Goal: Transaction & Acquisition: Purchase product/service

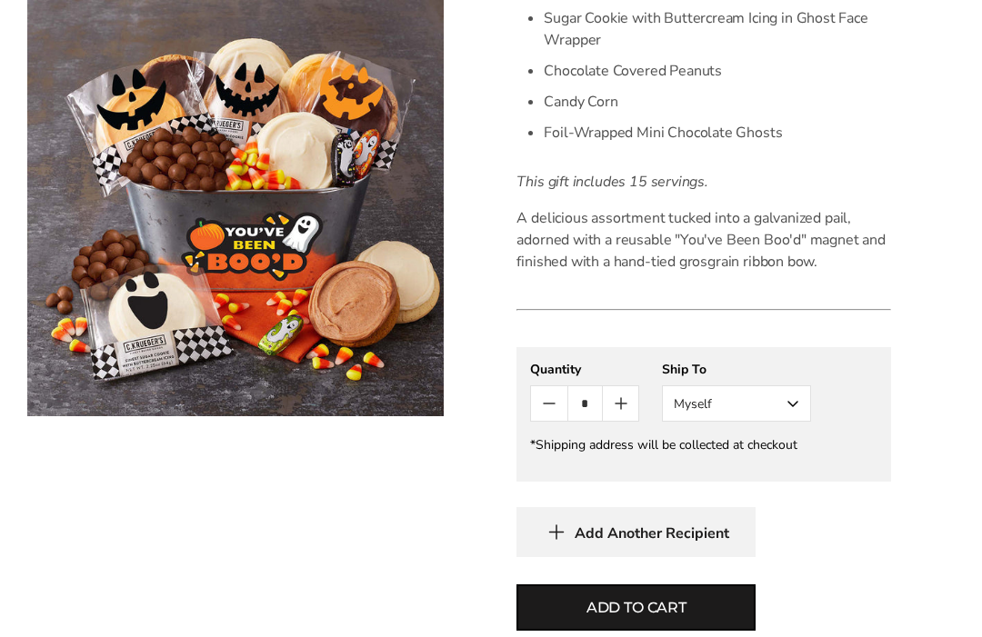
scroll to position [869, 0]
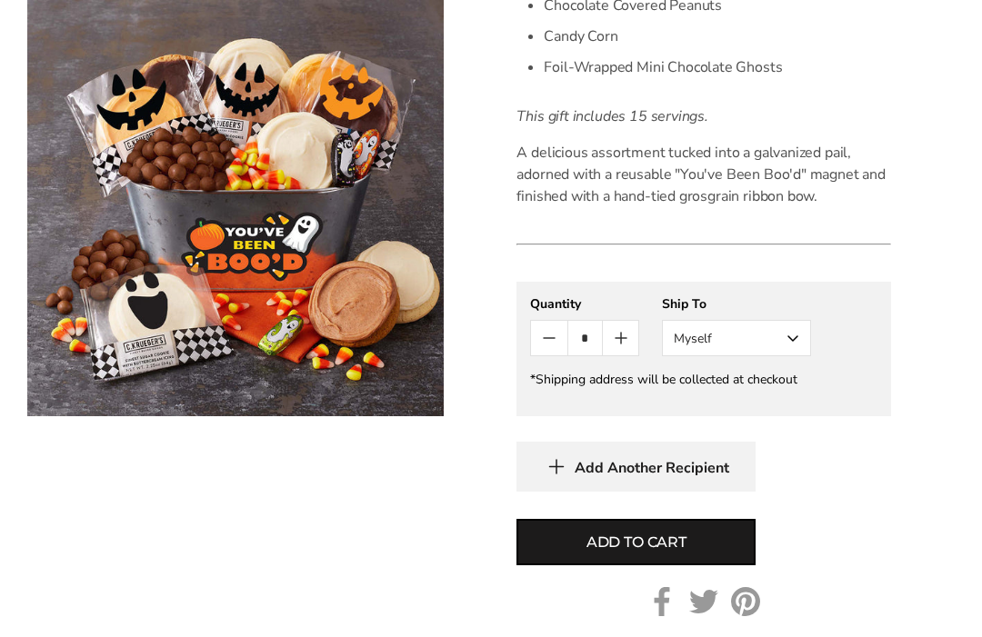
click at [792, 337] on button "Myself" at bounding box center [736, 338] width 149 height 36
click at [773, 413] on button "Other Recipient" at bounding box center [736, 405] width 147 height 33
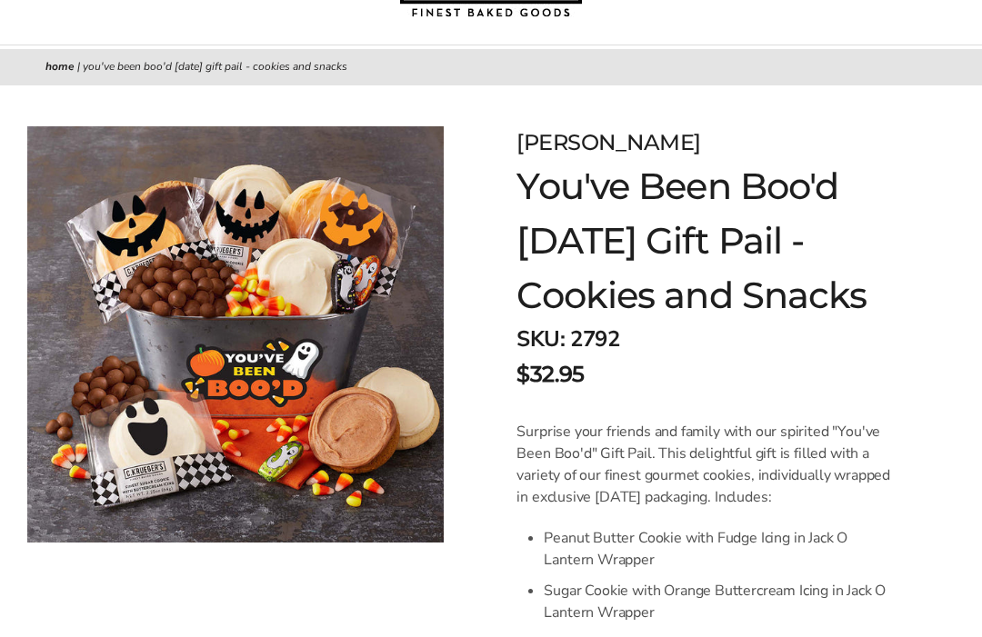
scroll to position [0, 0]
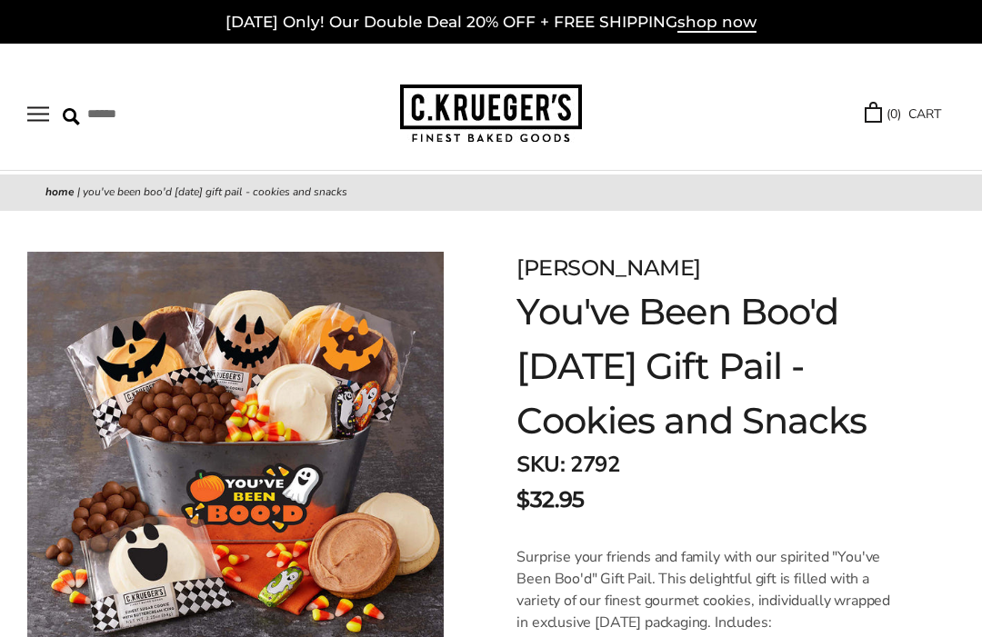
click at [722, 28] on span "shop now" at bounding box center [716, 23] width 79 height 20
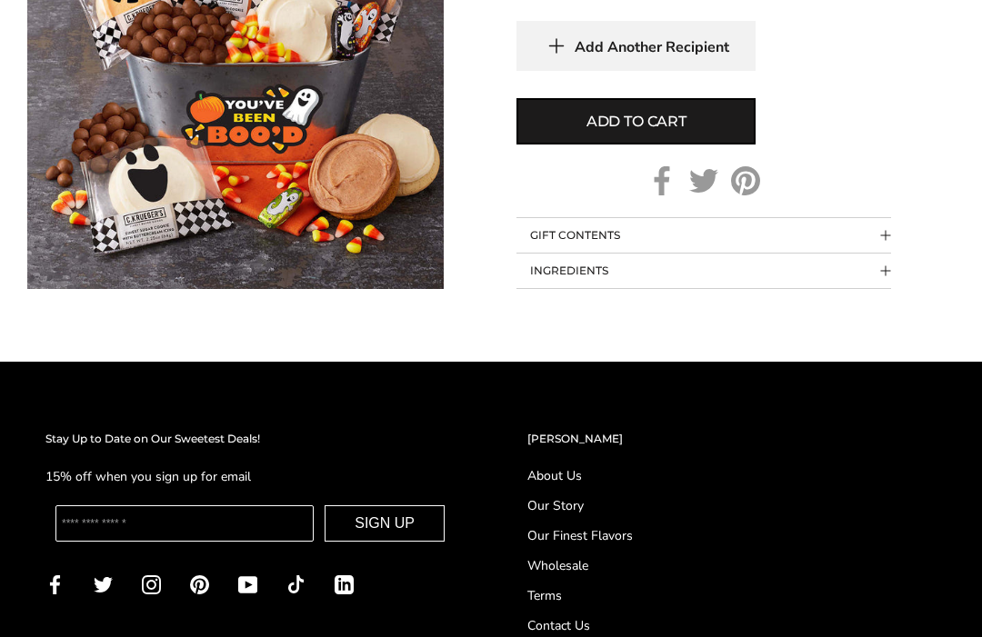
scroll to position [1292, 0]
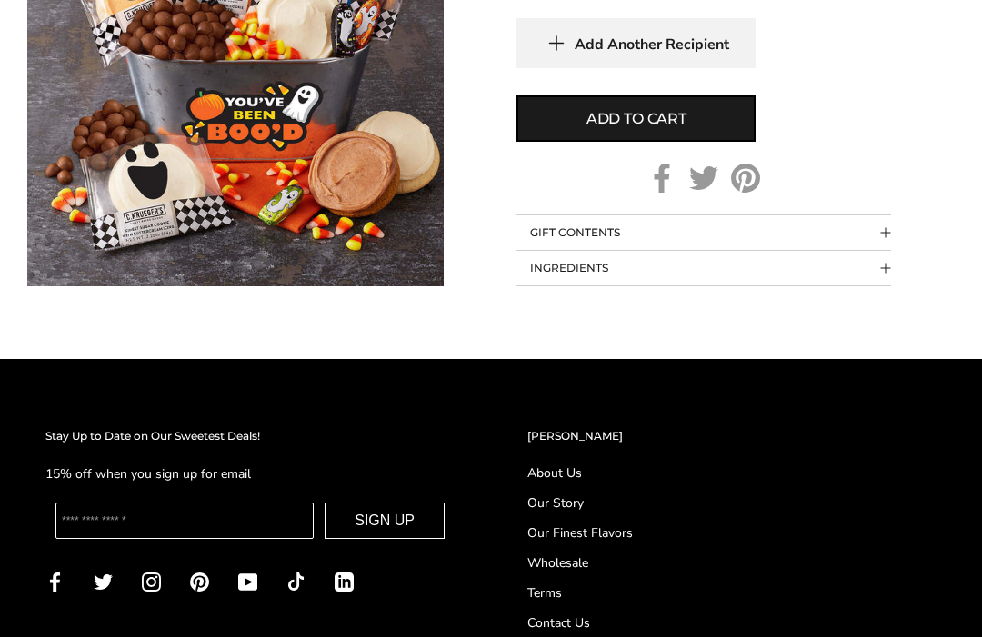
click at [578, 465] on link "About Us" at bounding box center [731, 473] width 409 height 19
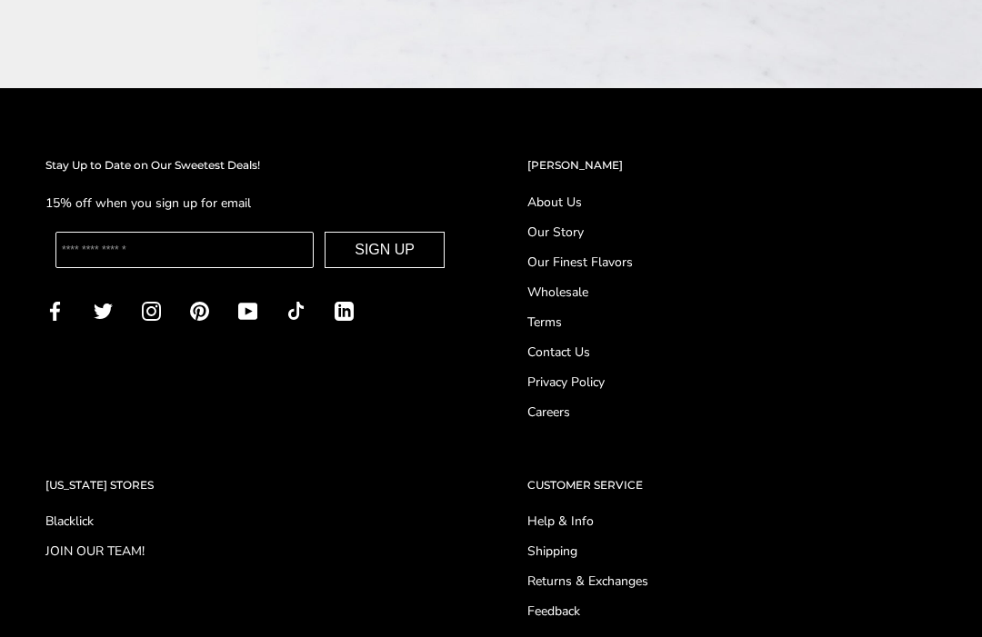
scroll to position [2204, 0]
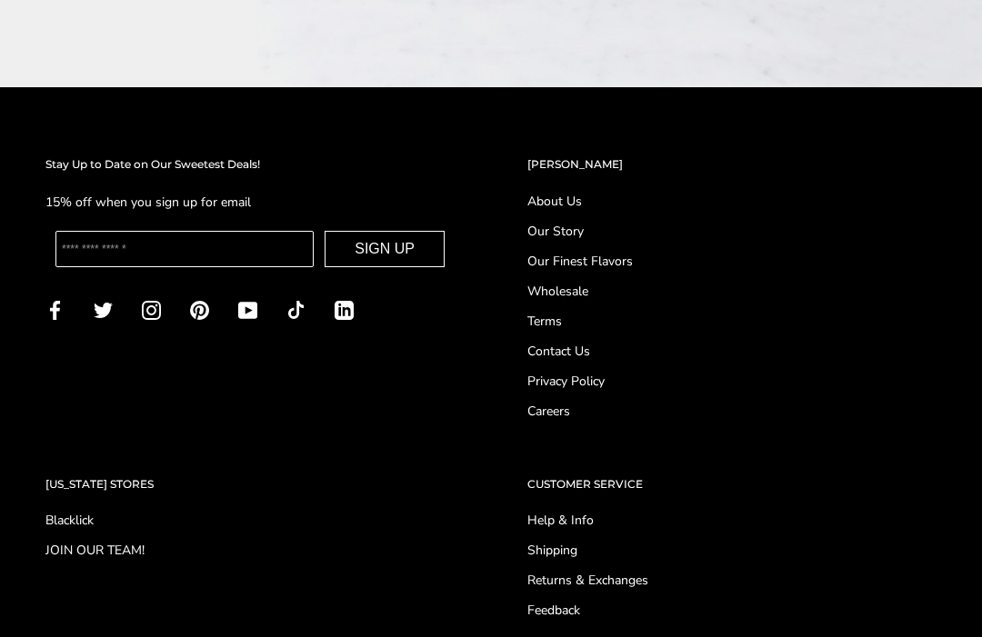
click at [111, 476] on div "OHIO STORES Blacklick JOIN OUR TEAM!" at bounding box center [250, 548] width 482 height 145
click at [108, 410] on div "Stay Up to Date on Our Sweetest Deals! 15% off when you sign up for email SIGN …" at bounding box center [490, 411] width 963 height 511
click at [107, 411] on div "Stay Up to Date on Our Sweetest Deals! 15% off when you sign up for email SIGN …" at bounding box center [490, 411] width 963 height 511
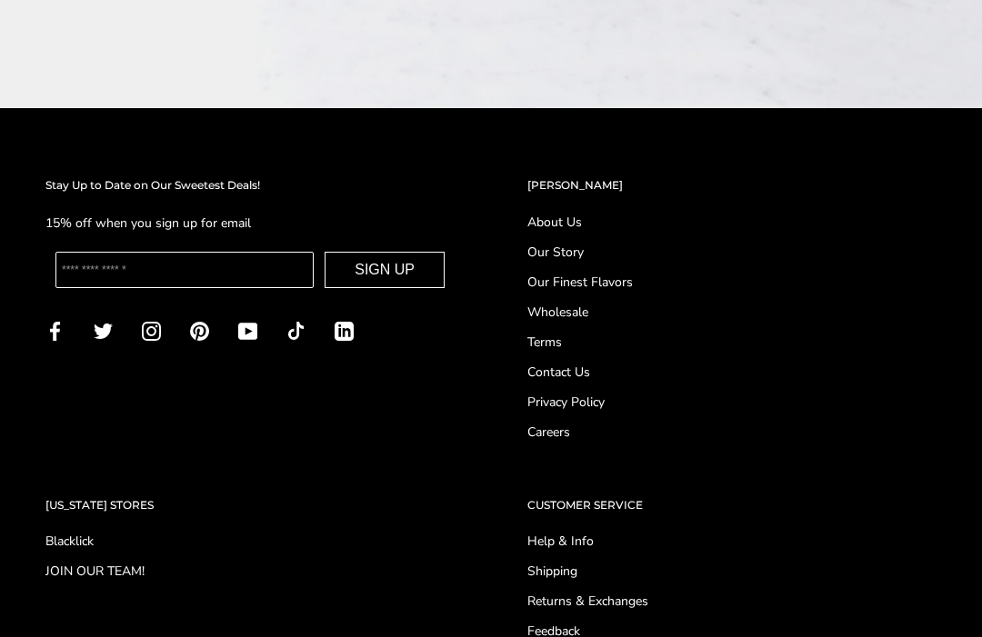
scroll to position [2186, 0]
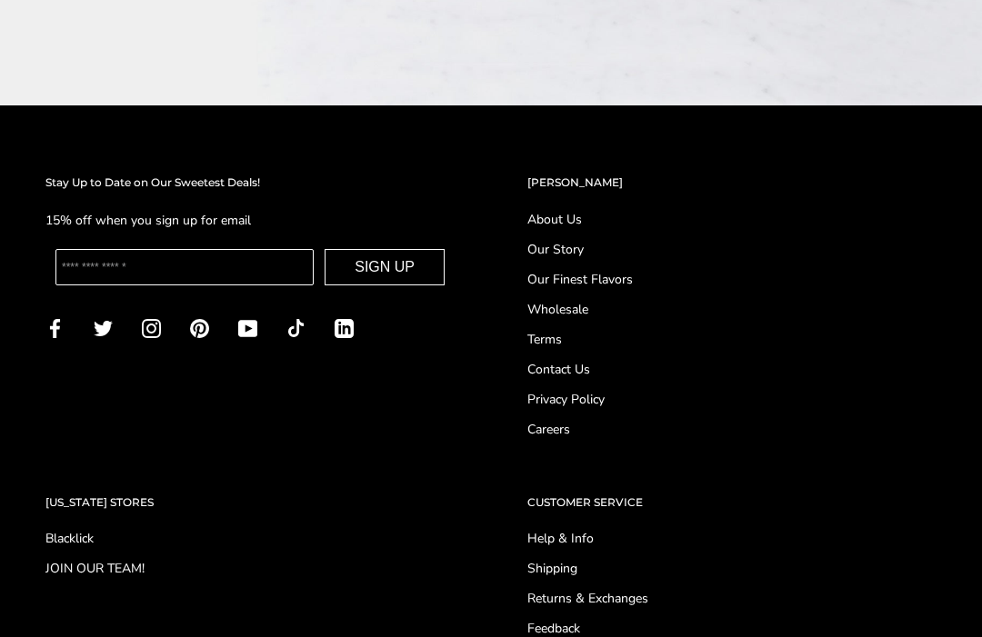
click at [95, 494] on h2 "[US_STATE] STORES" at bounding box center [249, 503] width 409 height 18
click at [114, 494] on h2 "[US_STATE] STORES" at bounding box center [249, 503] width 409 height 18
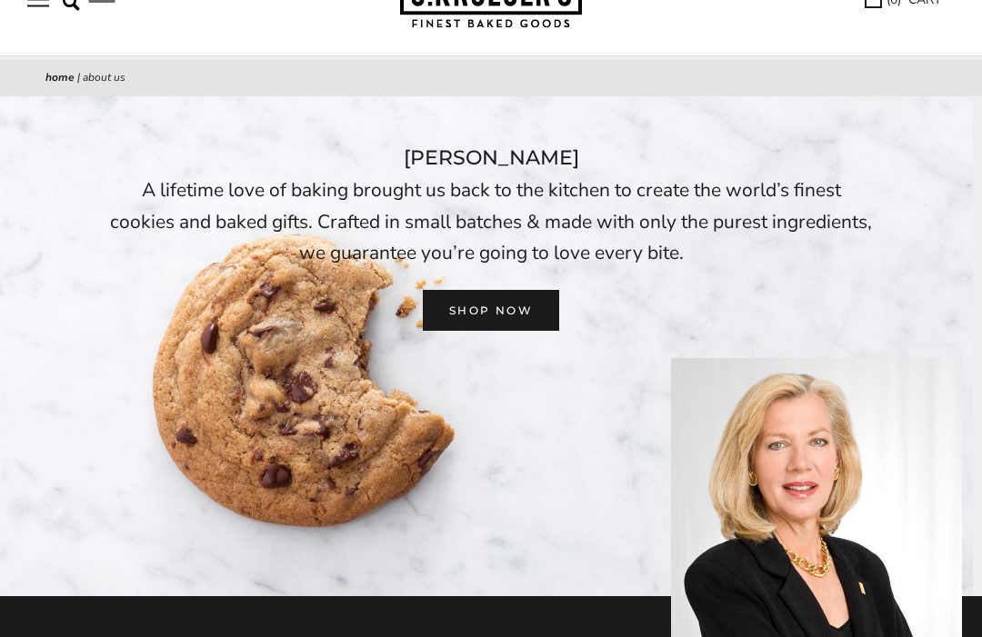
scroll to position [0, 0]
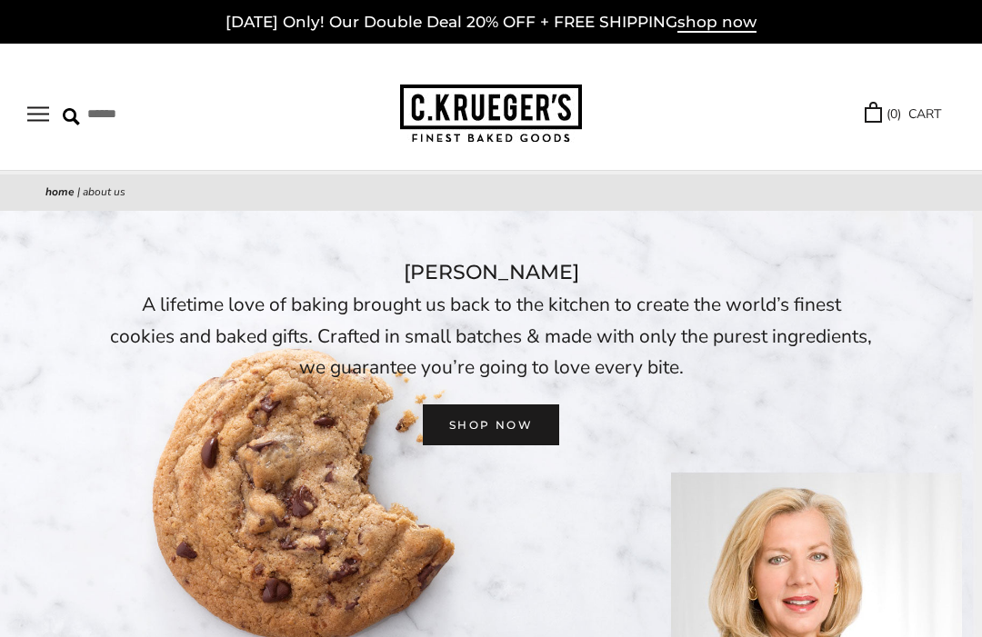
click at [42, 113] on button "Open navigation" at bounding box center [38, 113] width 22 height 15
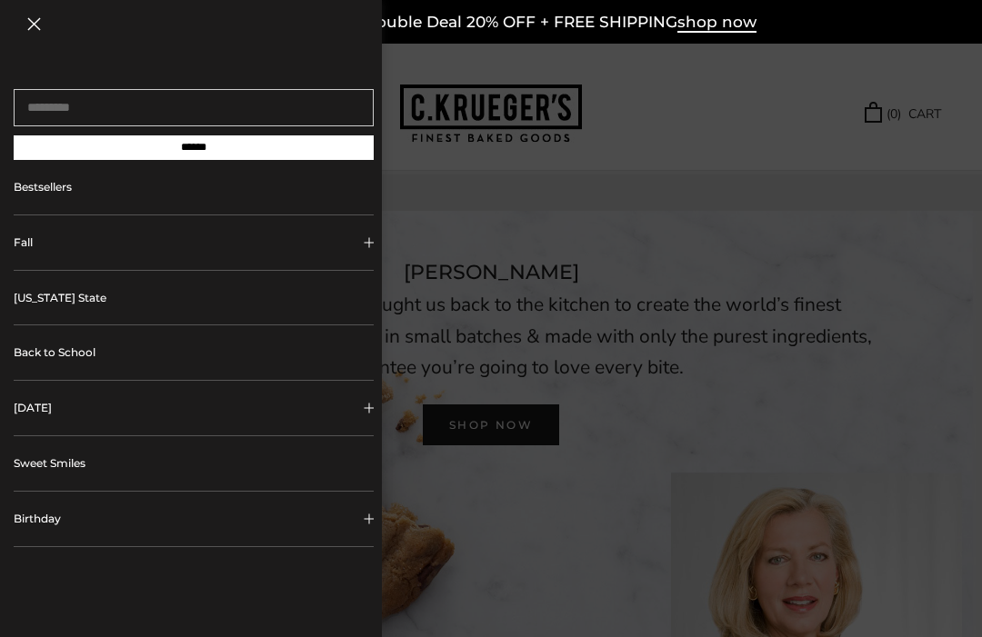
click at [368, 418] on button "[DATE]" at bounding box center [194, 408] width 360 height 55
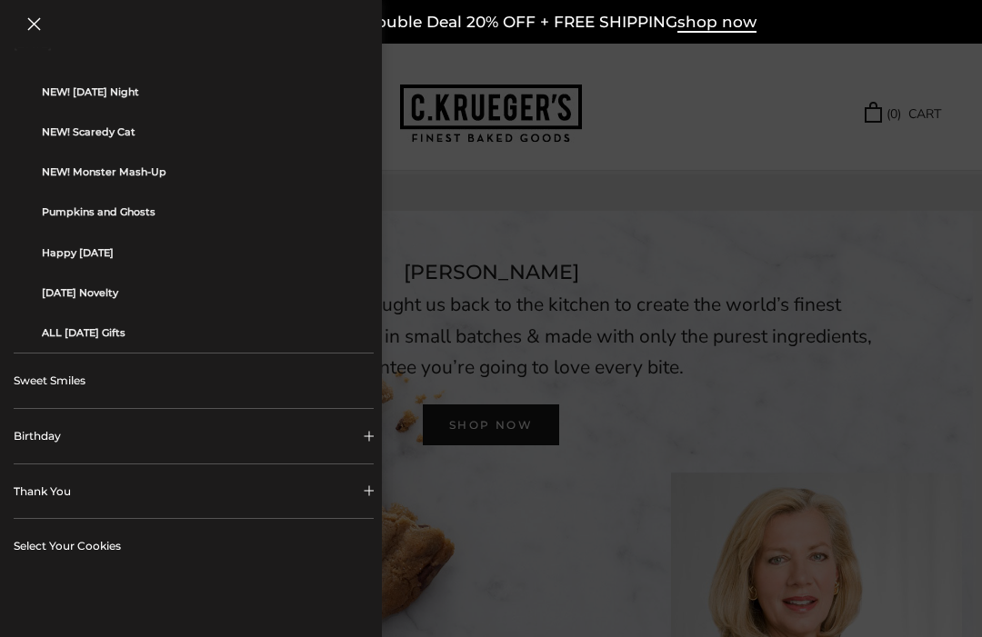
scroll to position [363, 0]
click at [133, 339] on link "ALL [DATE] Gifts" at bounding box center [201, 334] width 318 height 40
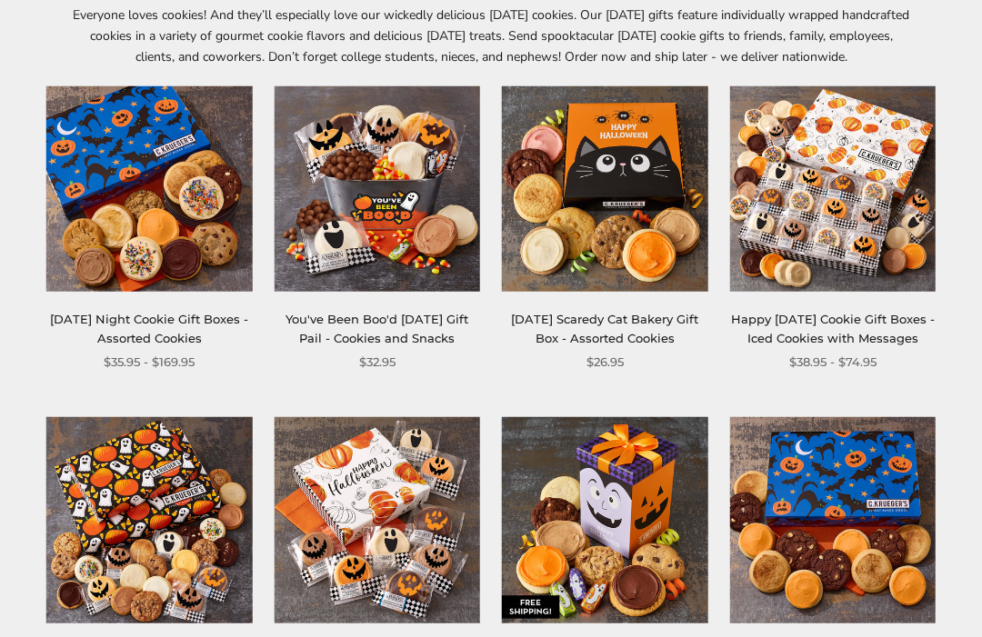
scroll to position [222, 0]
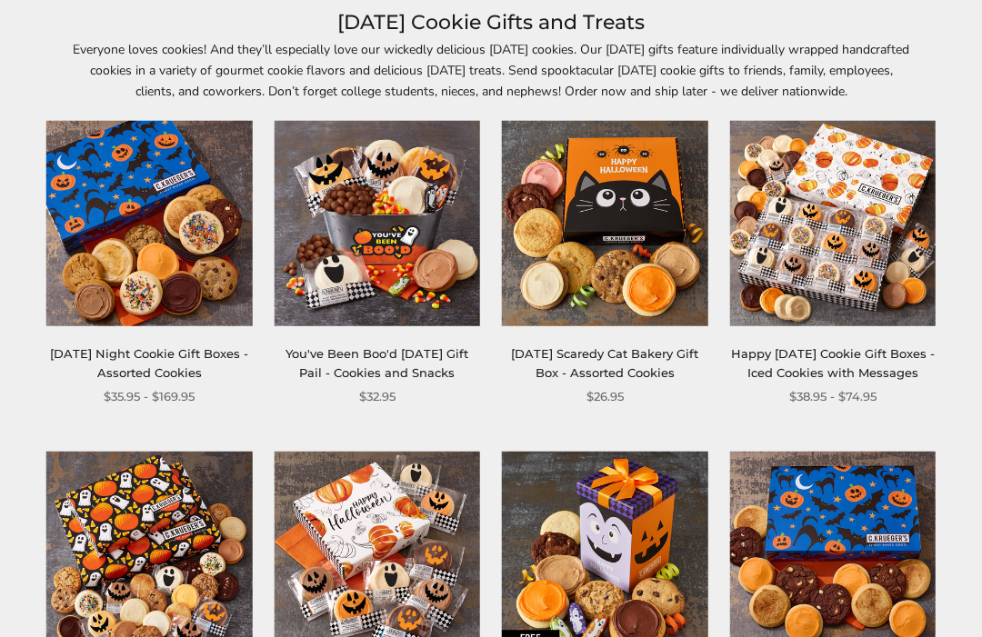
click at [366, 258] on img at bounding box center [377, 224] width 206 height 206
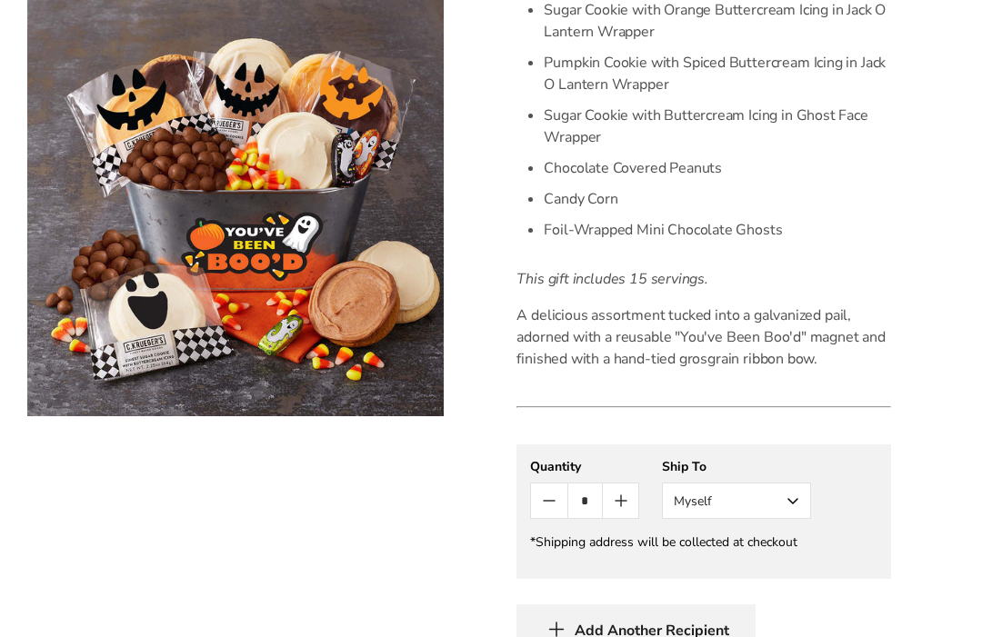
scroll to position [710, 0]
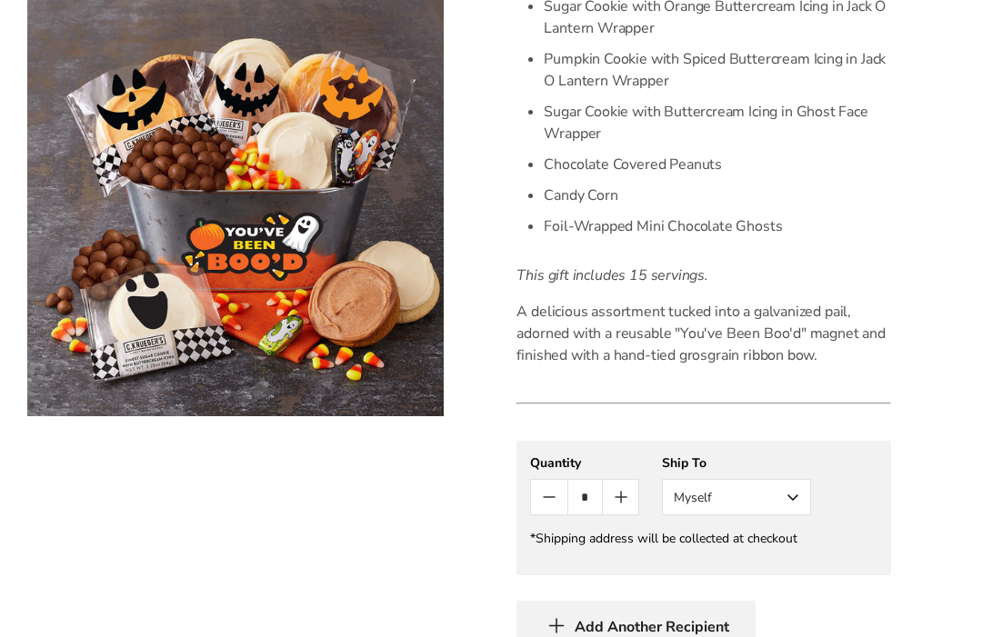
click at [787, 498] on button "Myself" at bounding box center [736, 497] width 149 height 36
click at [765, 573] on button "Other Recipient" at bounding box center [736, 564] width 147 height 33
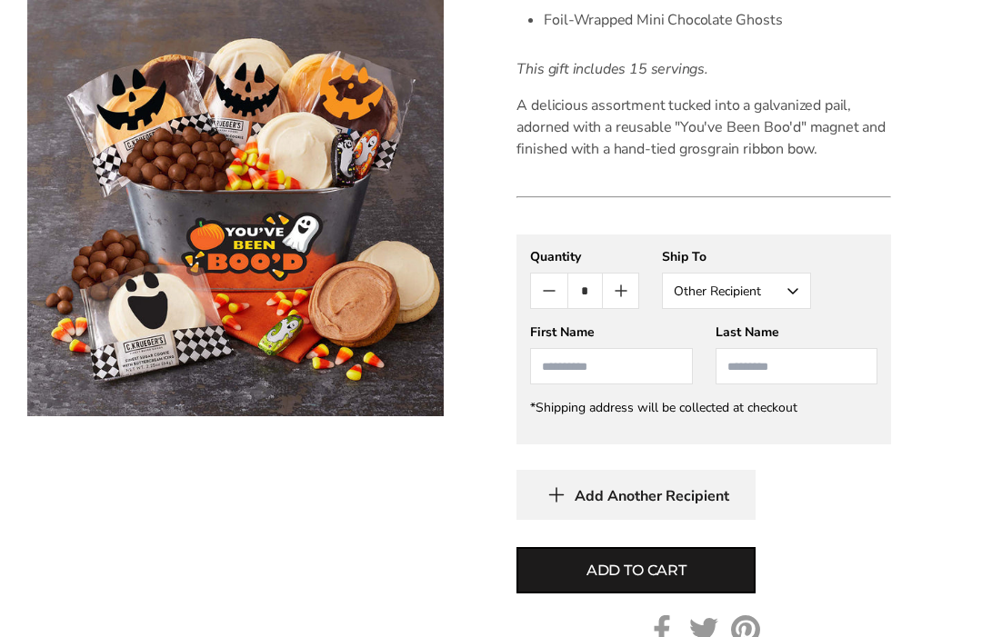
scroll to position [917, 0]
click at [626, 361] on input "First Name" at bounding box center [611, 365] width 162 height 36
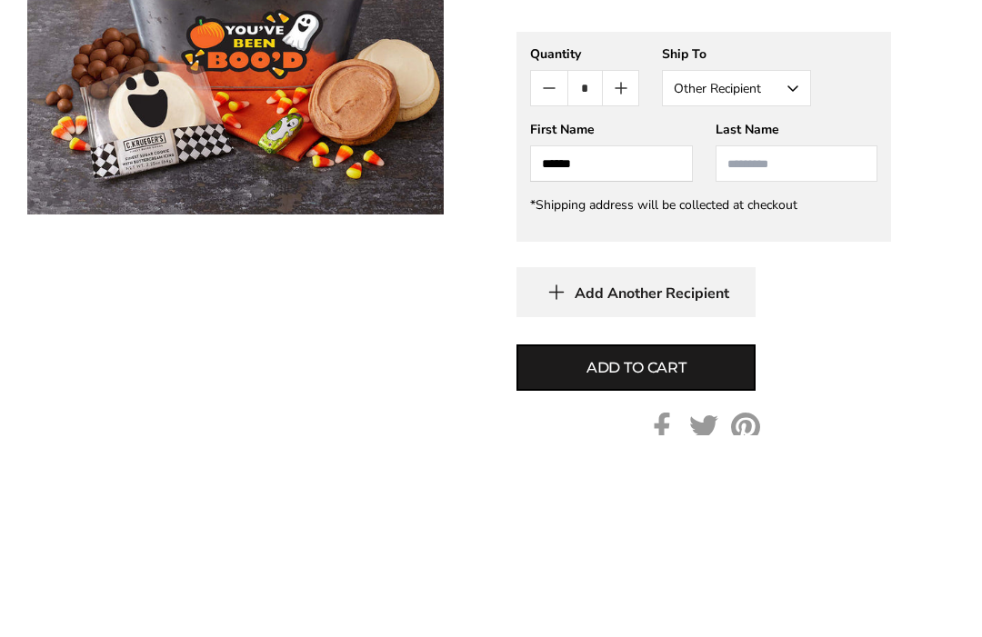
type input "******"
click at [788, 347] on input "Last Name" at bounding box center [796, 365] width 162 height 36
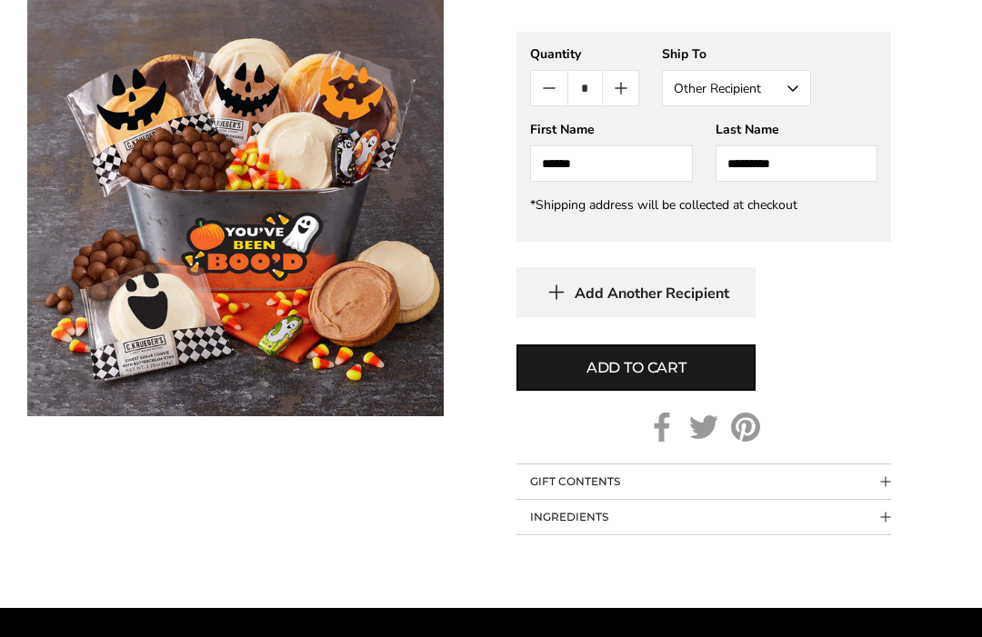
type input "*********"
click at [708, 361] on button "Add to cart" at bounding box center [635, 367] width 239 height 46
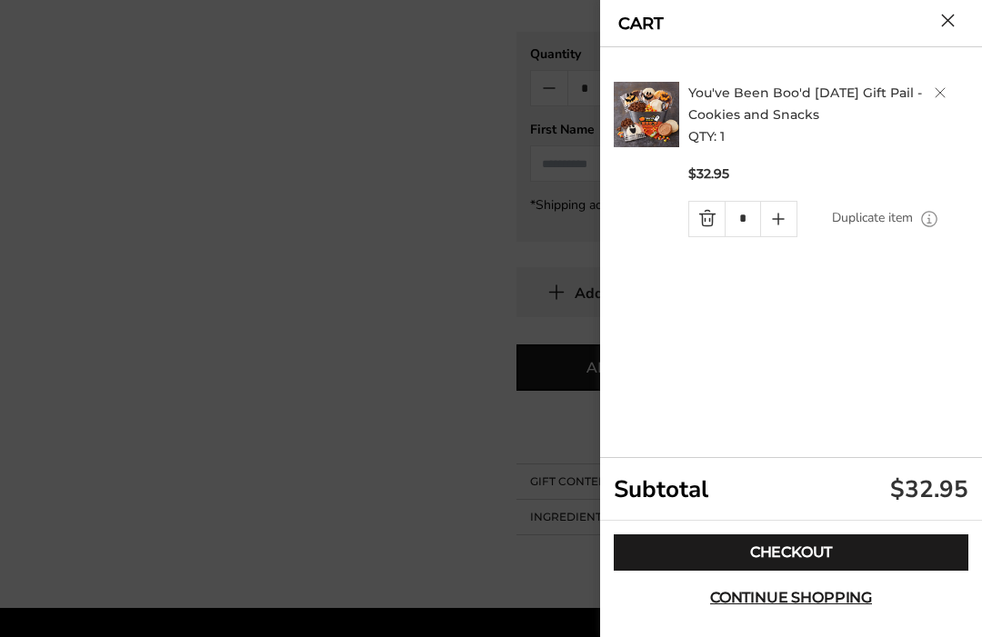
click at [806, 571] on link "Checkout" at bounding box center [790, 552] width 354 height 36
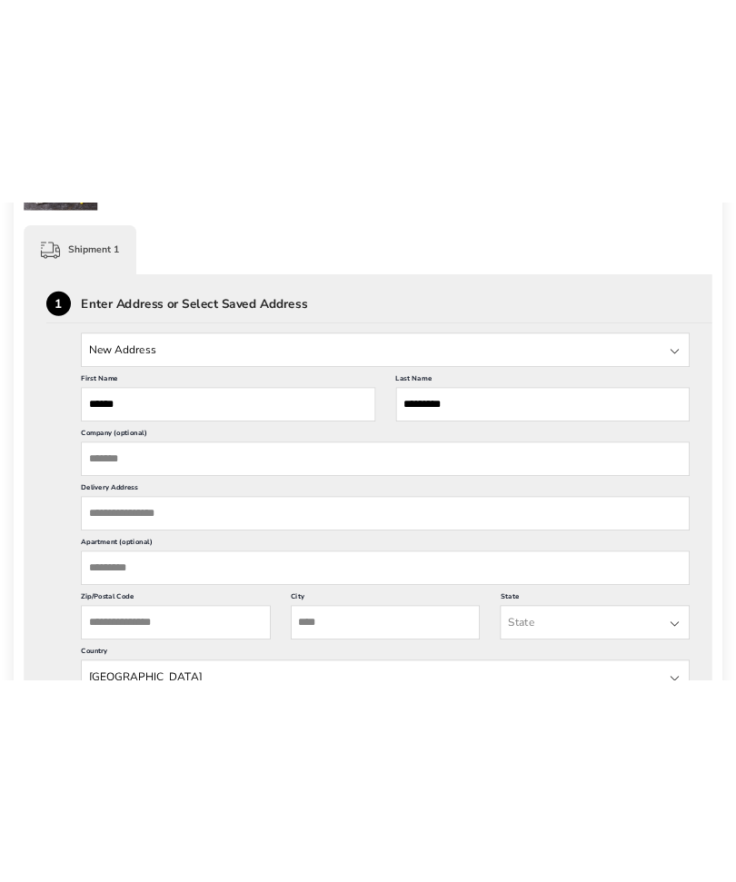
scroll to position [312, 0]
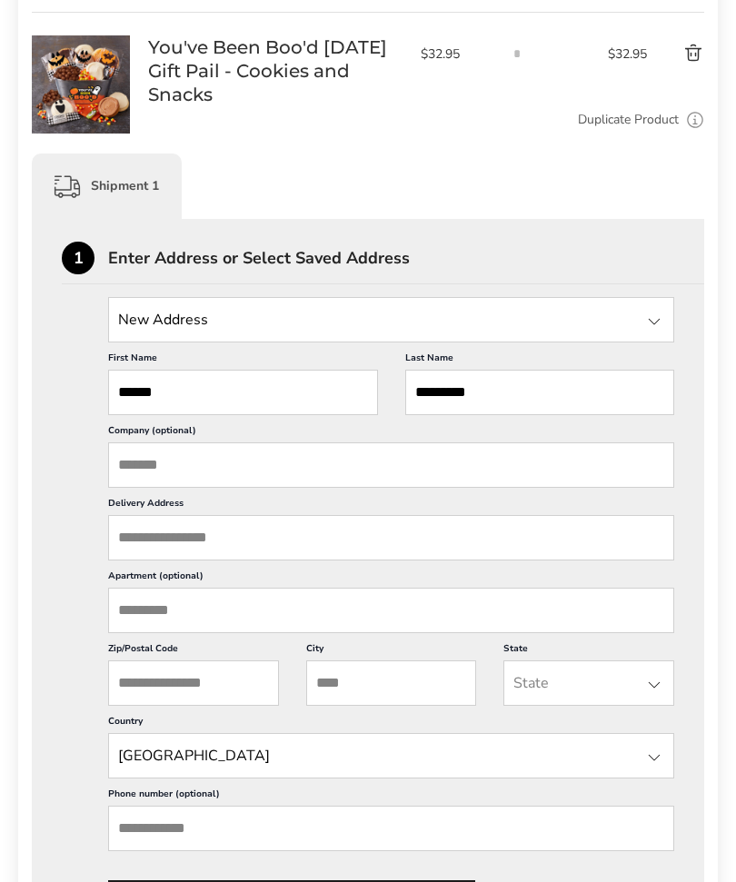
click at [654, 324] on div at bounding box center [654, 322] width 22 height 22
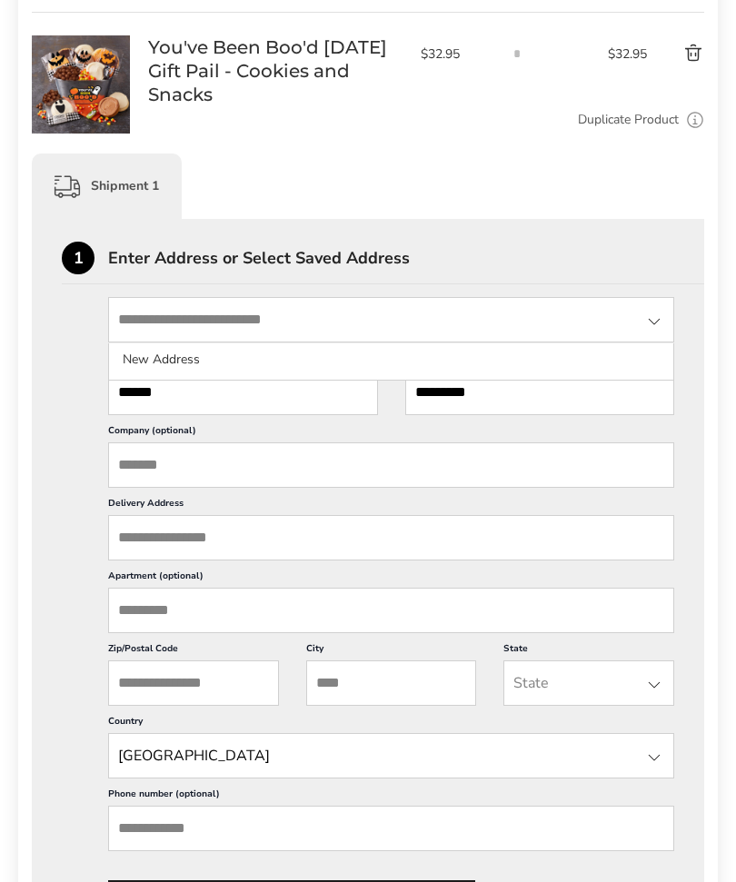
click at [74, 404] on div "New Address New Address First Name ****** This is a required field Last Name **…" at bounding box center [368, 611] width 613 height 629
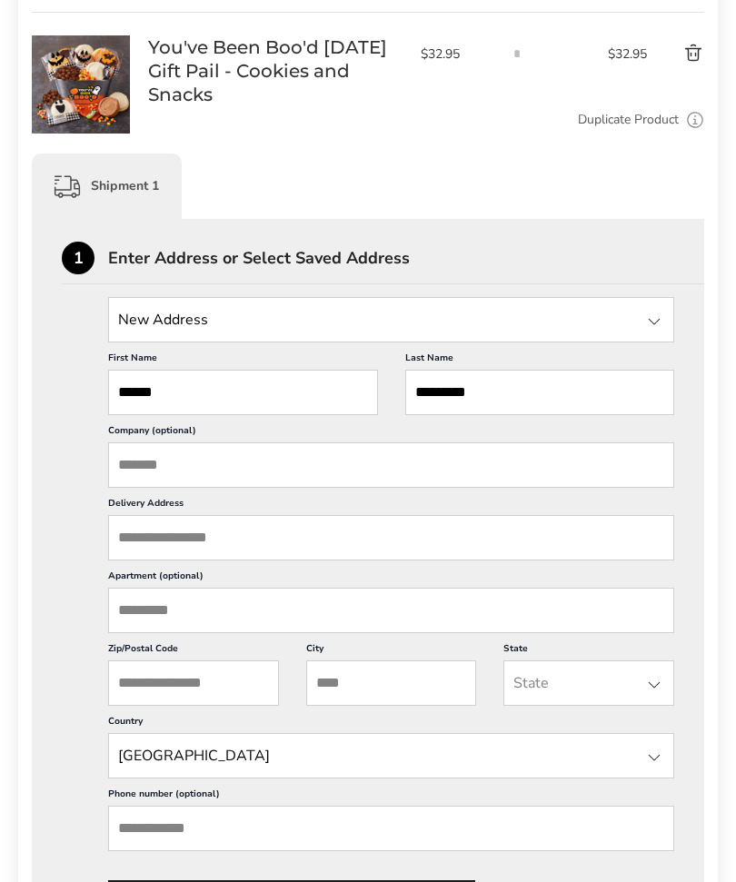
click at [252, 541] on input "Delivery Address" at bounding box center [391, 537] width 566 height 45
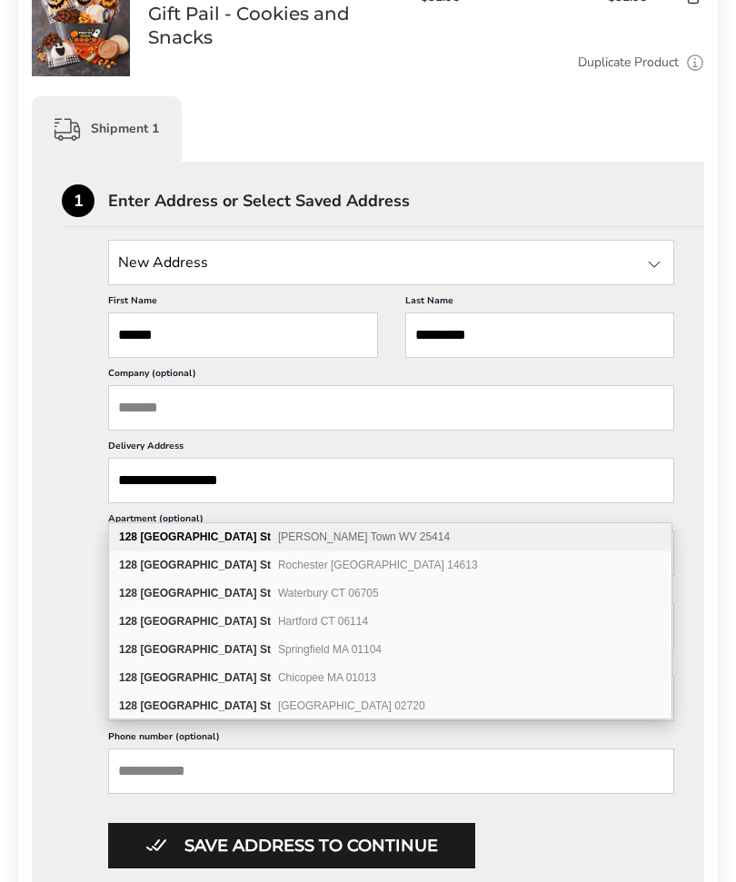
scroll to position [368, 0]
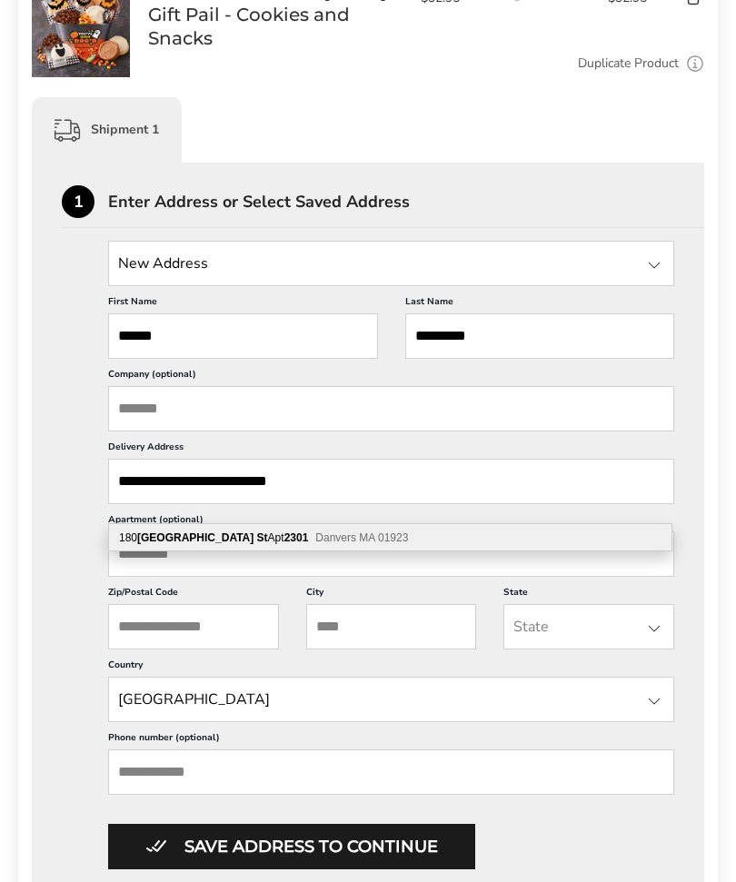
type input "**********"
click at [216, 574] on input "Apartment (optional)" at bounding box center [391, 554] width 566 height 45
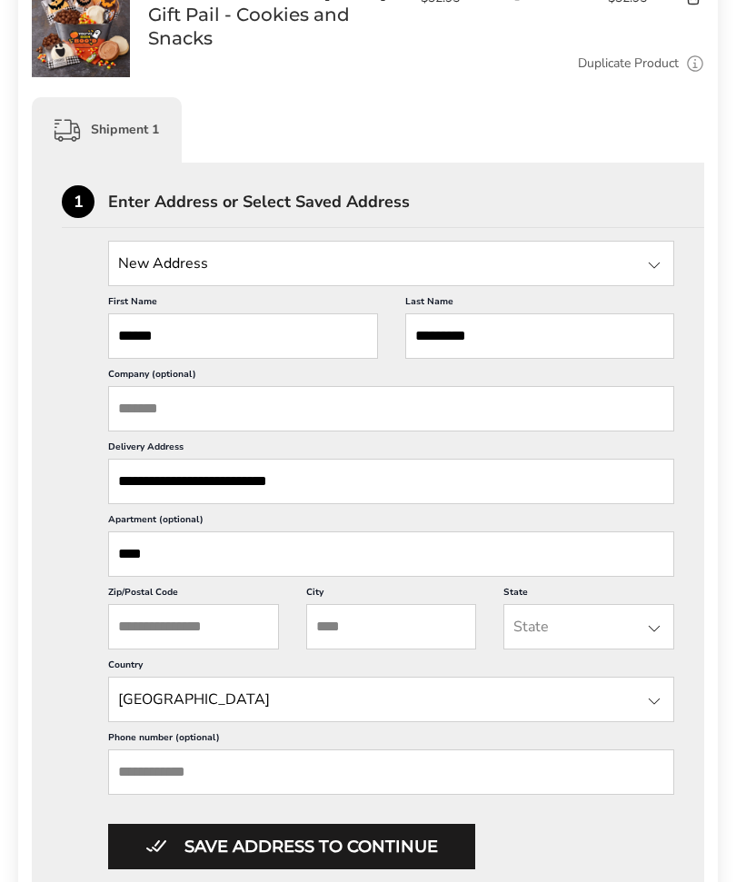
type input "****"
click at [349, 503] on input "**********" at bounding box center [391, 481] width 566 height 45
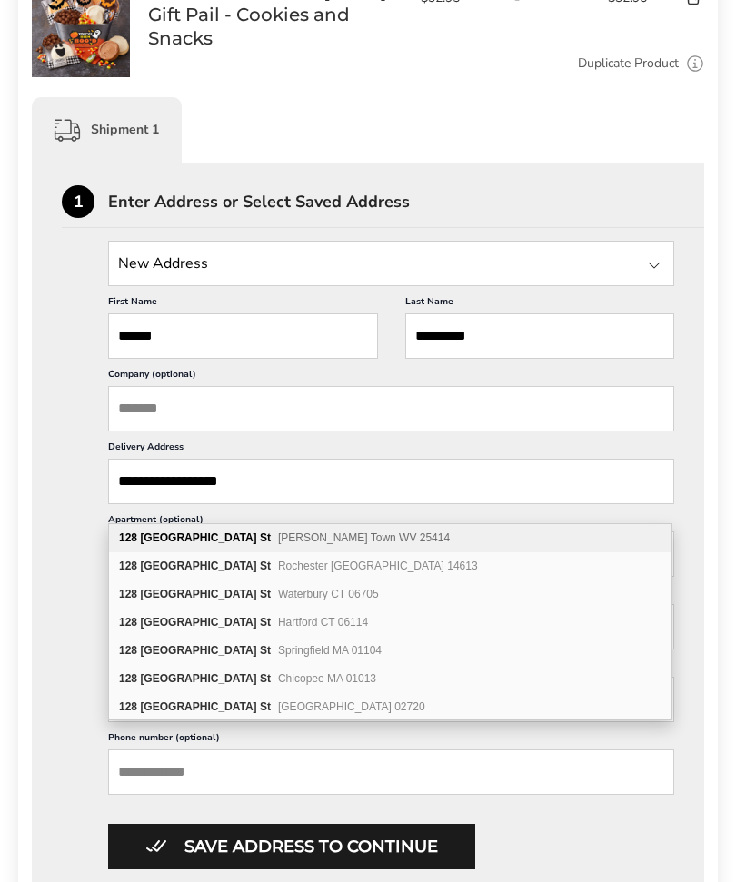
type input "**********"
click at [76, 593] on div "**********" at bounding box center [368, 555] width 613 height 629
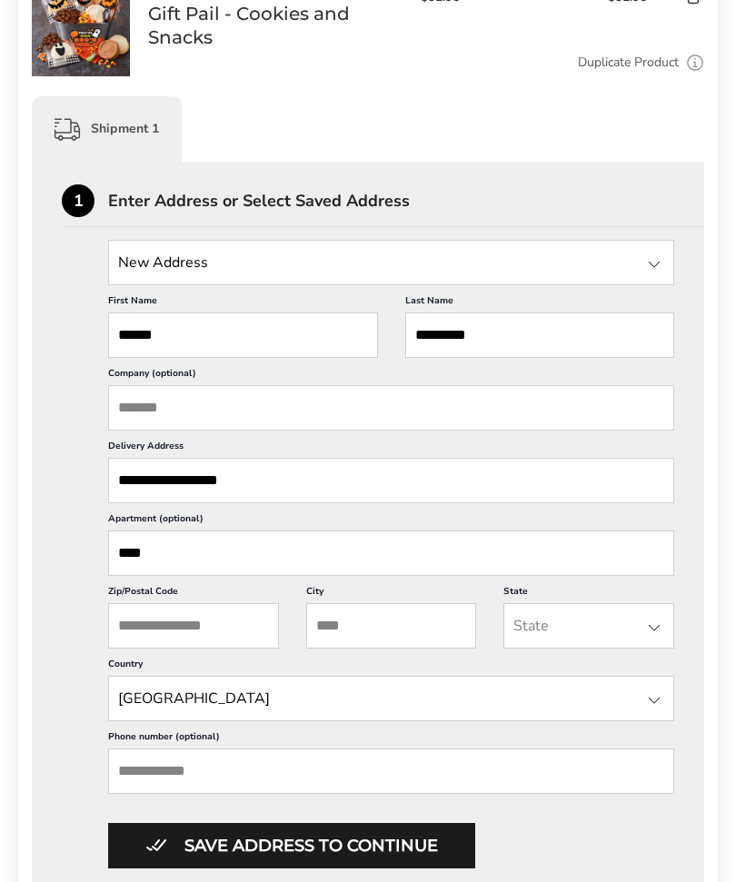
click at [258, 636] on input "Zip/Postal Code" at bounding box center [193, 626] width 171 height 45
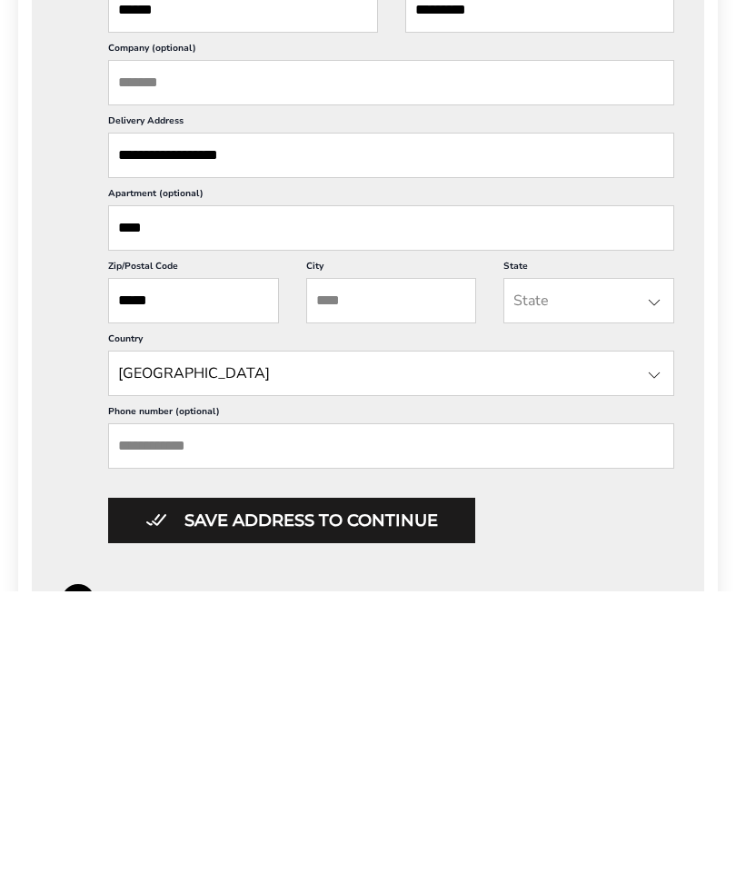
type input "*****"
click at [373, 569] on input "City" at bounding box center [391, 591] width 171 height 45
type input "*******"
click at [646, 583] on div at bounding box center [654, 594] width 22 height 22
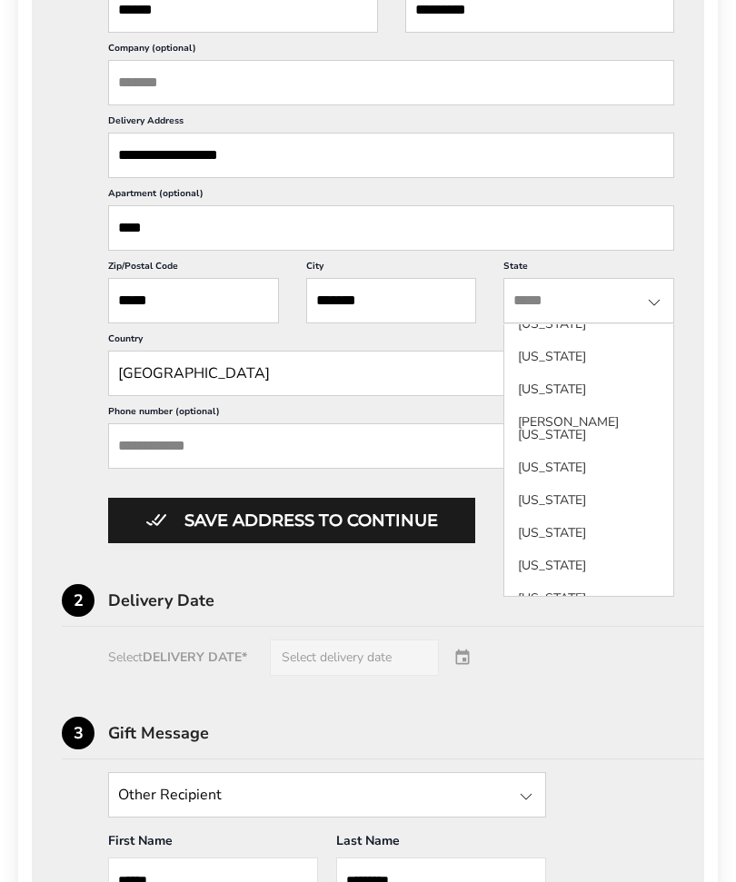
scroll to position [654, 0]
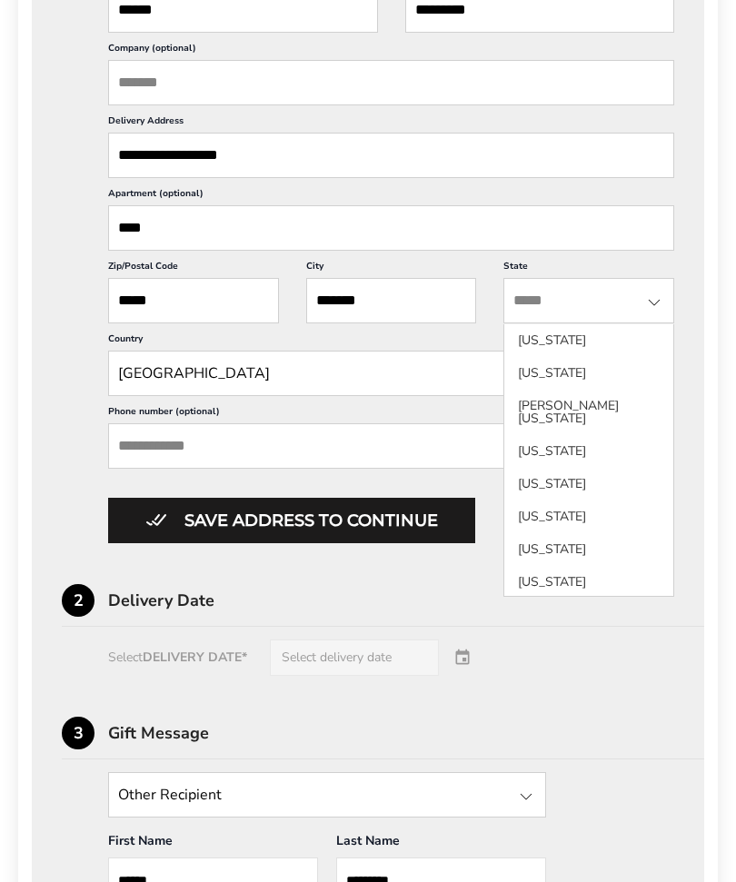
click at [569, 501] on li "[US_STATE]" at bounding box center [588, 484] width 169 height 33
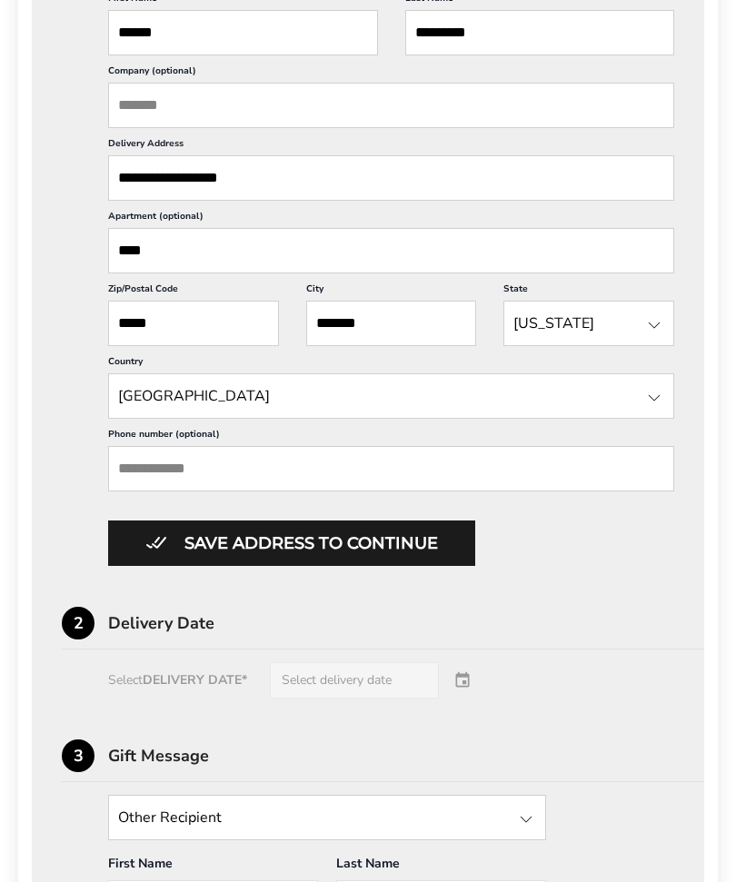
scroll to position [691, 0]
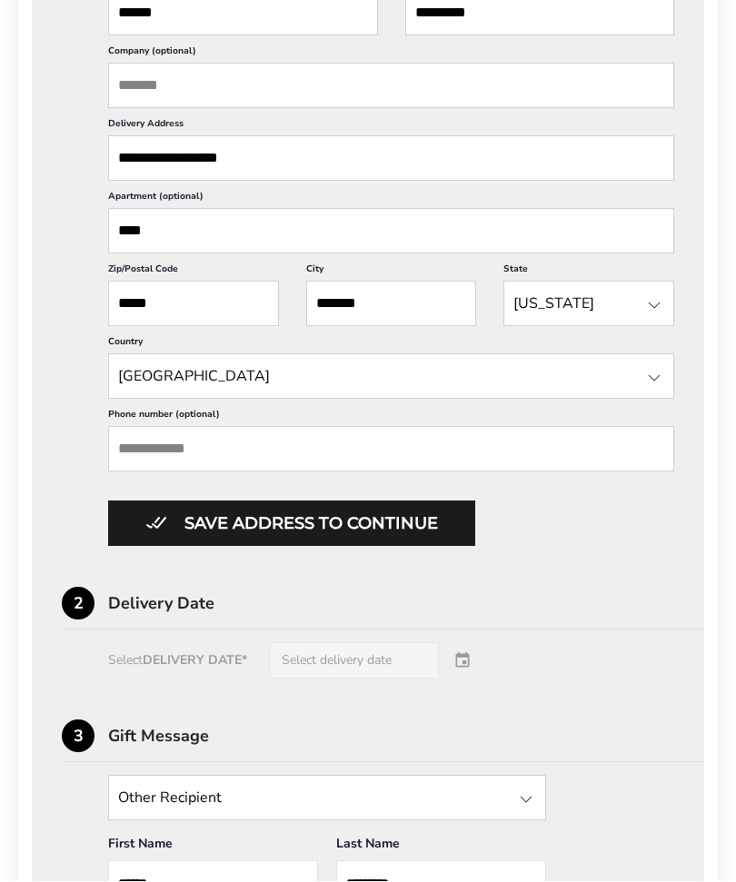
click at [404, 547] on button "Save address to continue" at bounding box center [291, 524] width 367 height 45
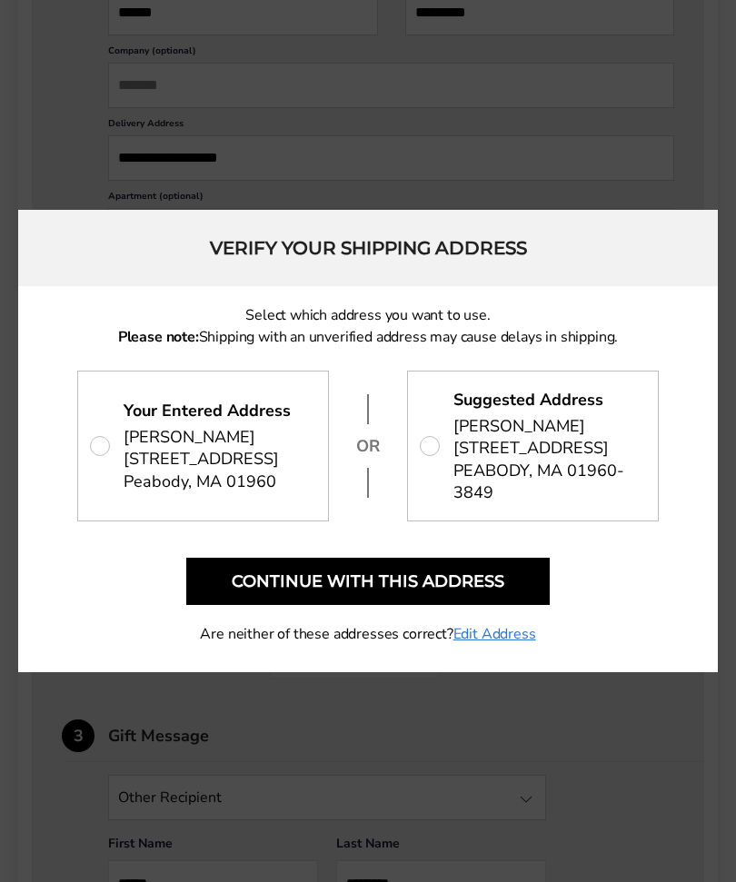
click at [716, 636] on div at bounding box center [368, 441] width 736 height 882
click at [521, 487] on span "[STREET_ADDRESS]" at bounding box center [547, 470] width 187 height 66
click at [442, 605] on button "Continue with this address" at bounding box center [368, 581] width 364 height 47
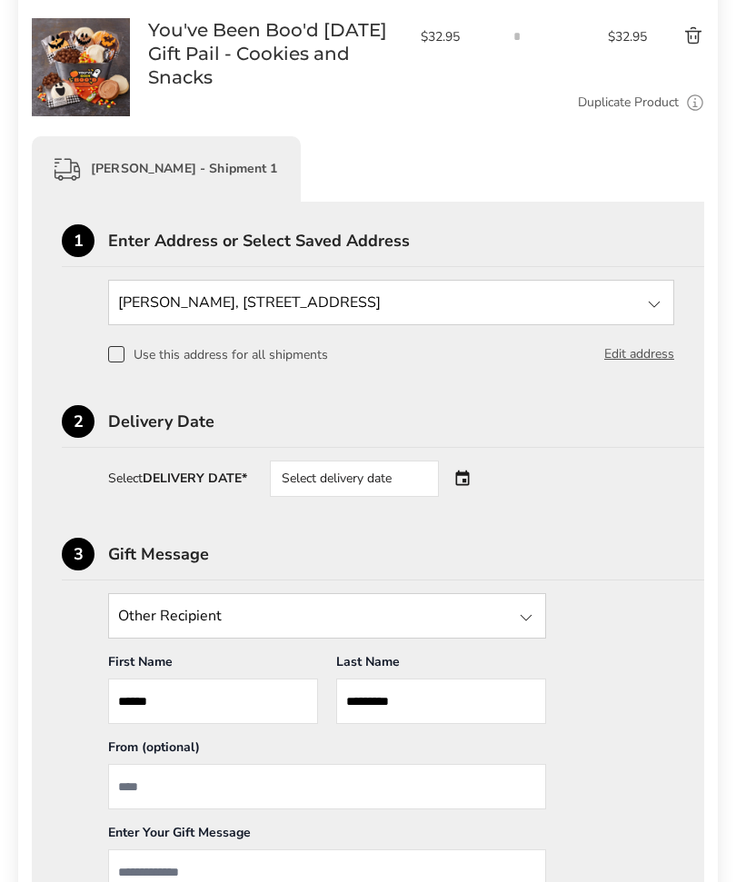
scroll to position [321, 0]
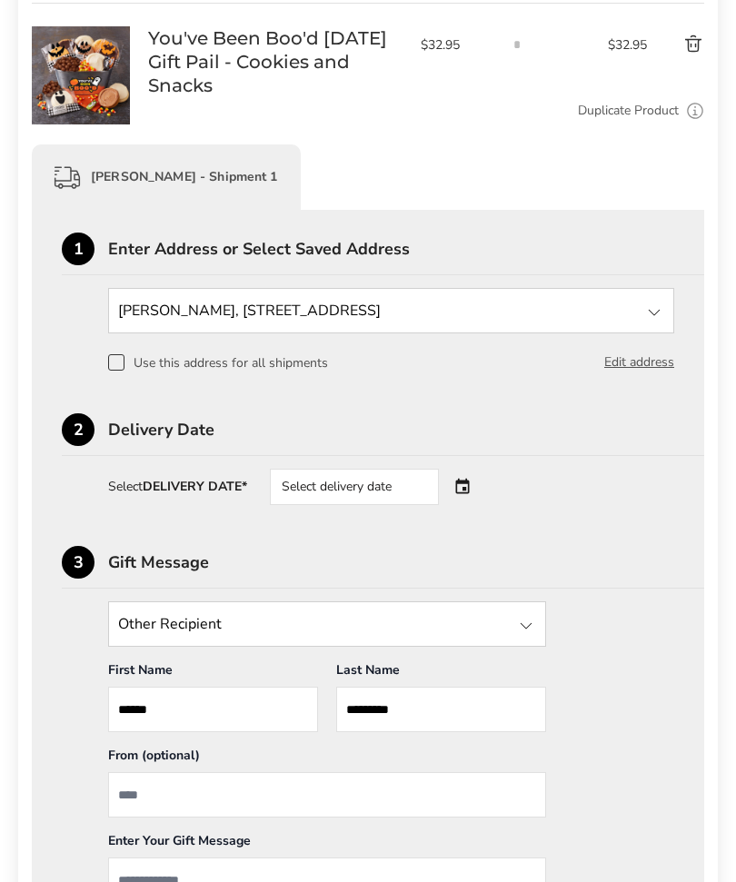
click at [474, 497] on div "Select delivery date" at bounding box center [380, 487] width 220 height 36
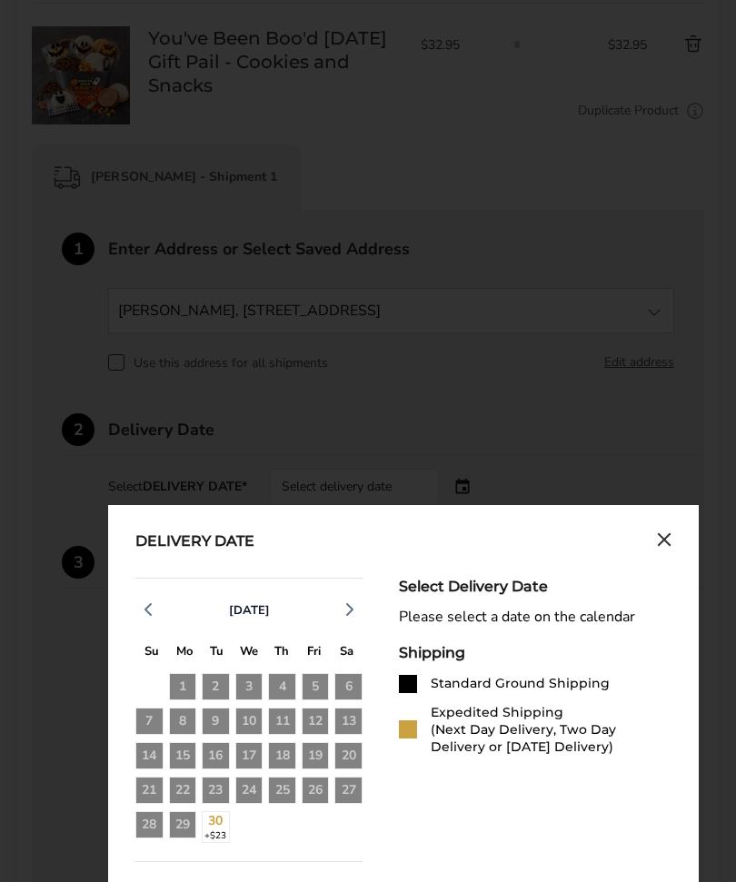
click at [361, 608] on button "button" at bounding box center [349, 609] width 25 height 27
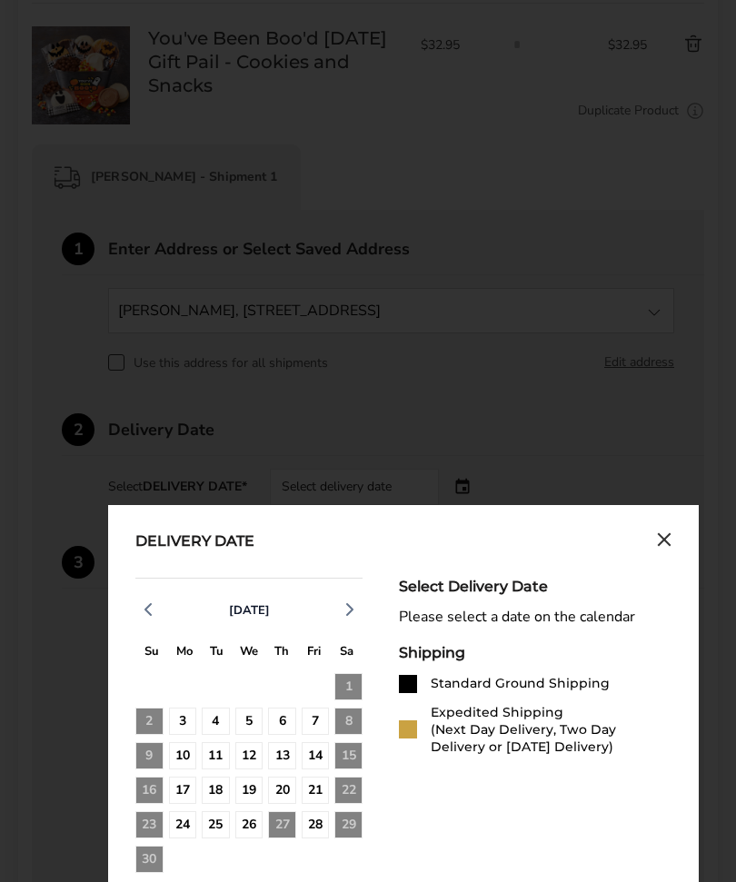
click at [156, 616] on icon "button" at bounding box center [148, 610] width 22 height 22
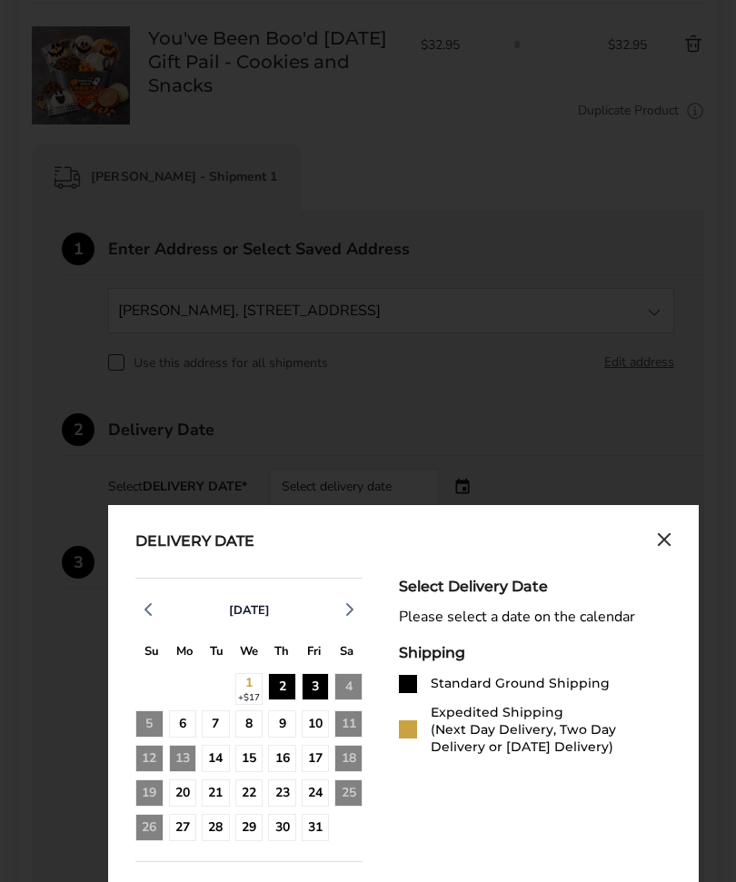
click at [316, 636] on div "3" at bounding box center [316, 687] width 28 height 28
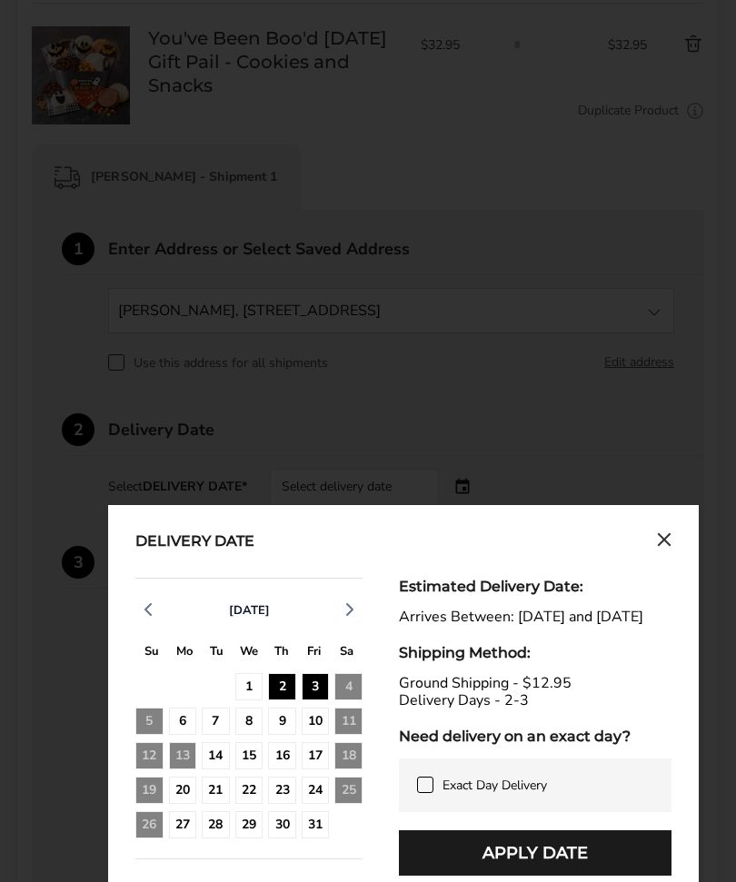
click at [312, 636] on div "10" at bounding box center [316, 722] width 28 height 28
click at [324, 636] on div "17" at bounding box center [316, 757] width 28 height 28
click at [251, 636] on div "22" at bounding box center [249, 791] width 28 height 28
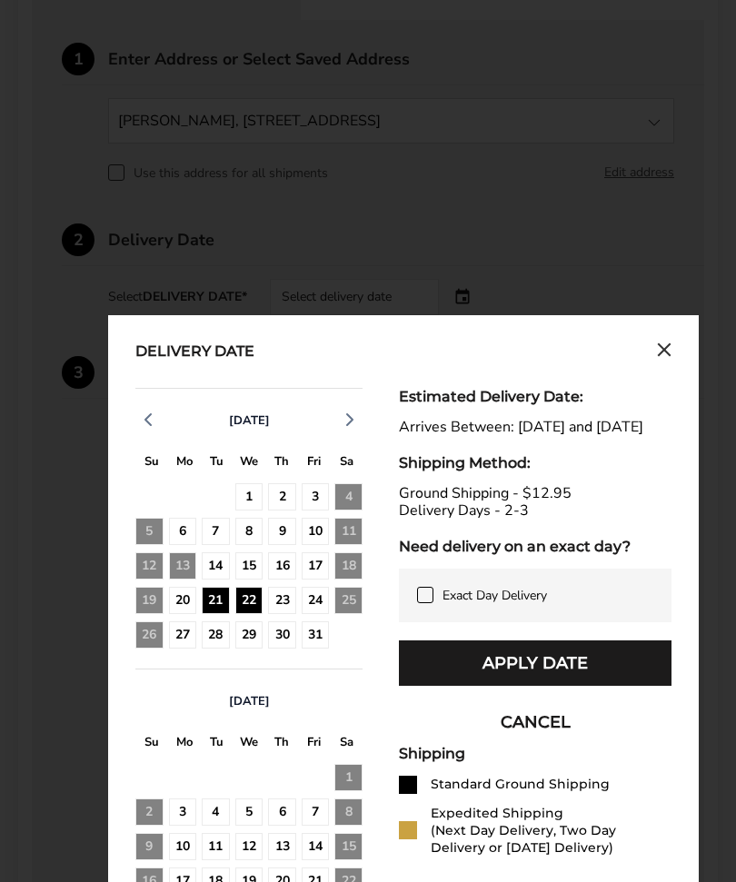
scroll to position [510, 0]
click at [355, 541] on div "11" at bounding box center [348, 533] width 28 height 29
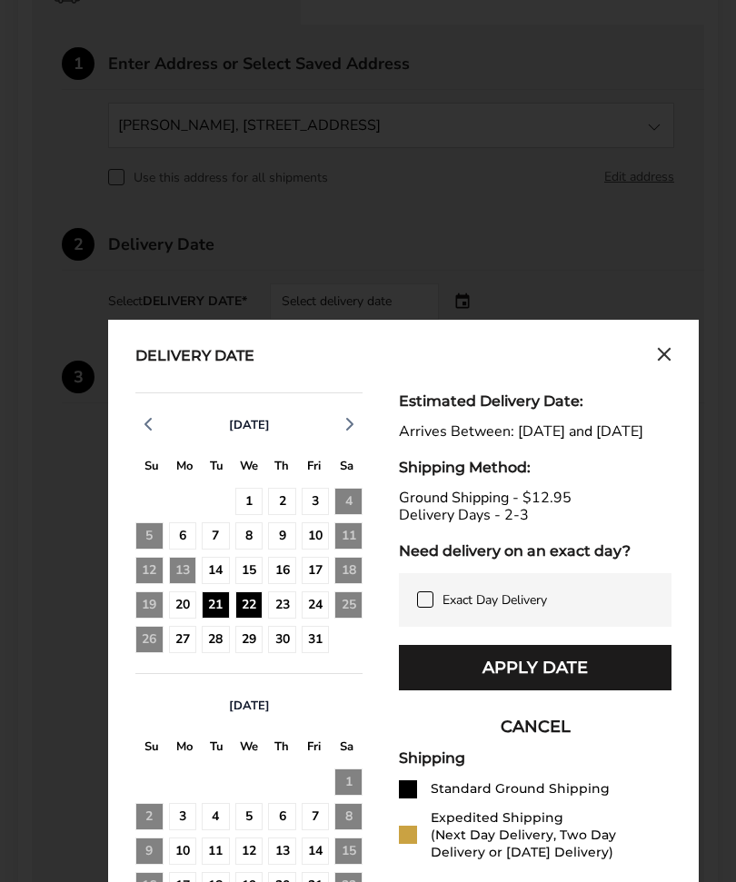
scroll to position [505, 0]
click at [295, 583] on div "16" at bounding box center [282, 572] width 28 height 28
click at [667, 363] on icon "Close calendar" at bounding box center [664, 354] width 15 height 15
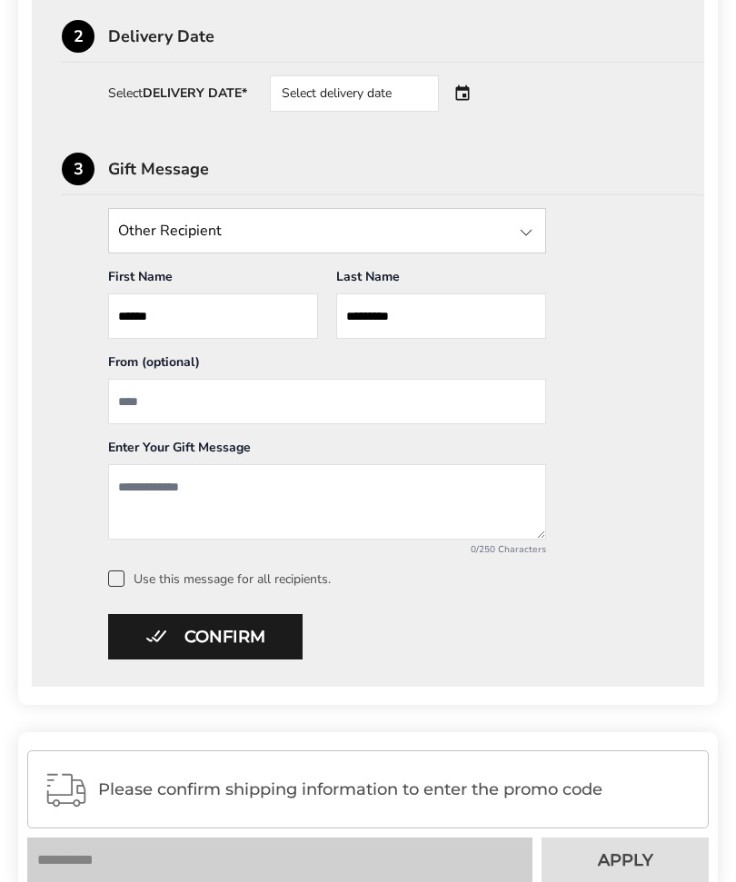
scroll to position [714, 0]
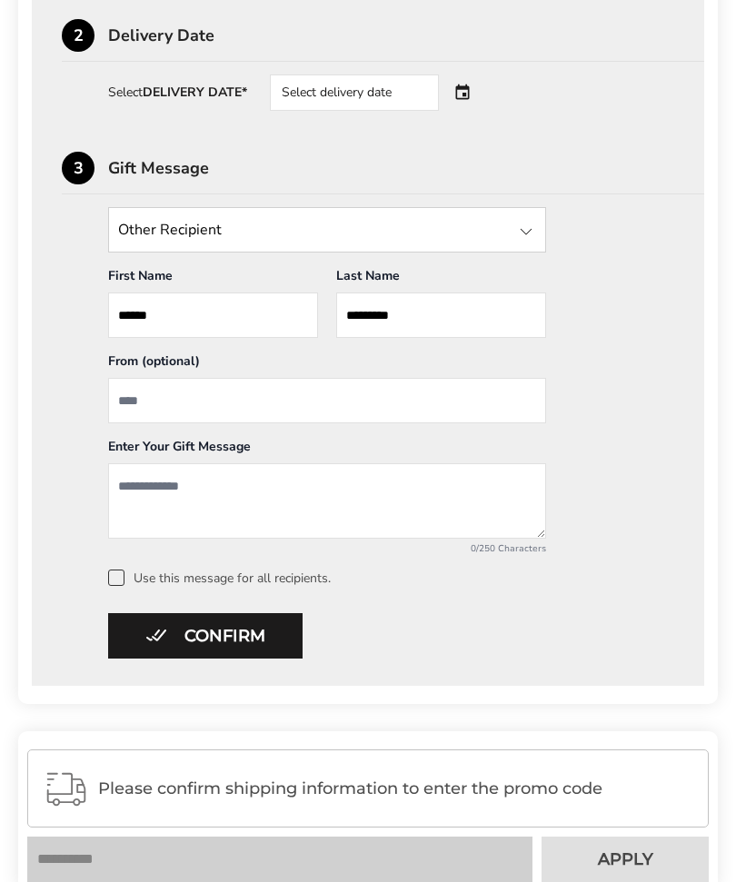
click at [733, 522] on div "Contact Information: Fill in the E-mail field Confirm [PERSON_NAME] - Shipment …" at bounding box center [368, 314] width 736 height 1558
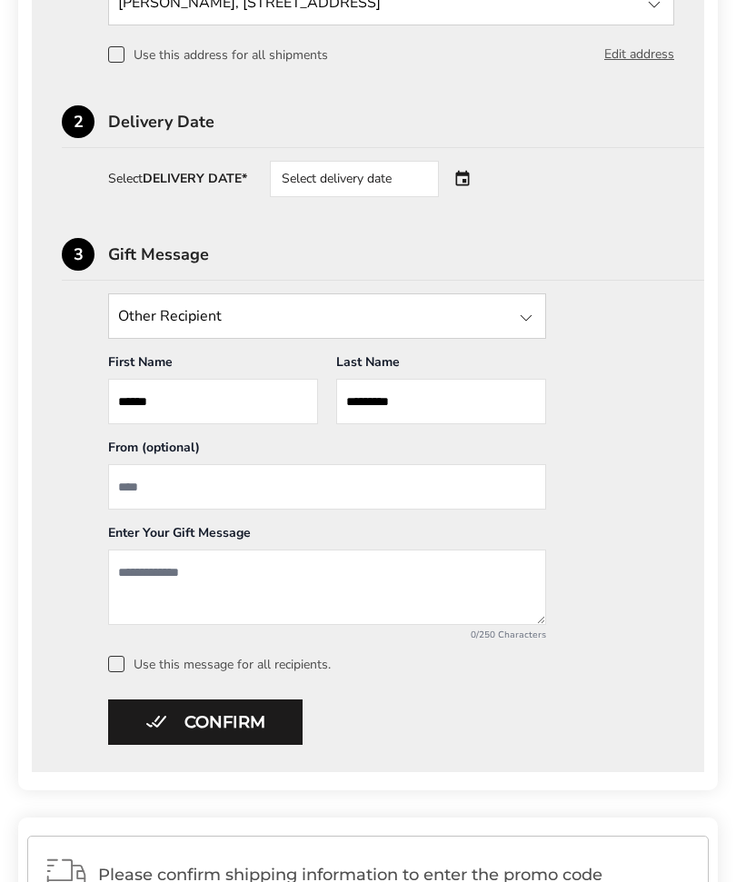
scroll to position [624, 0]
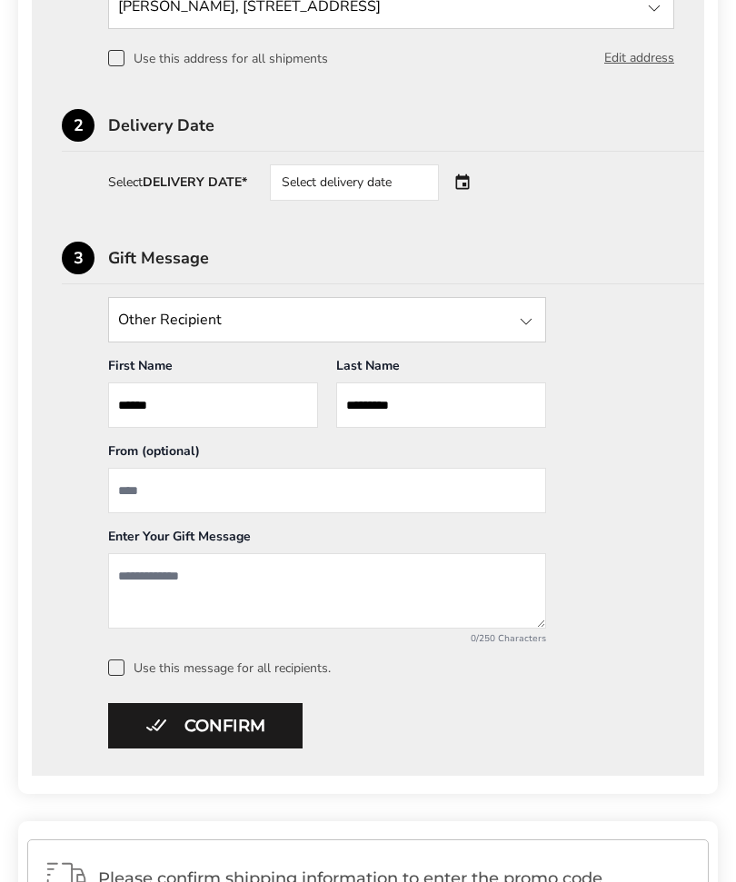
click at [467, 181] on div "Select delivery date" at bounding box center [380, 183] width 220 height 36
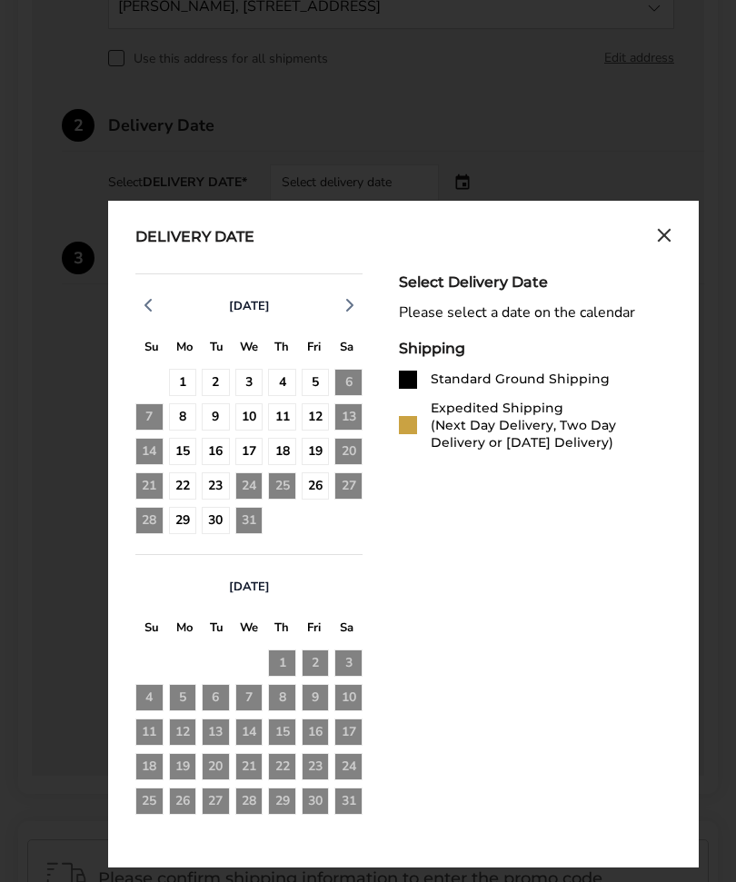
scroll to position [625, 0]
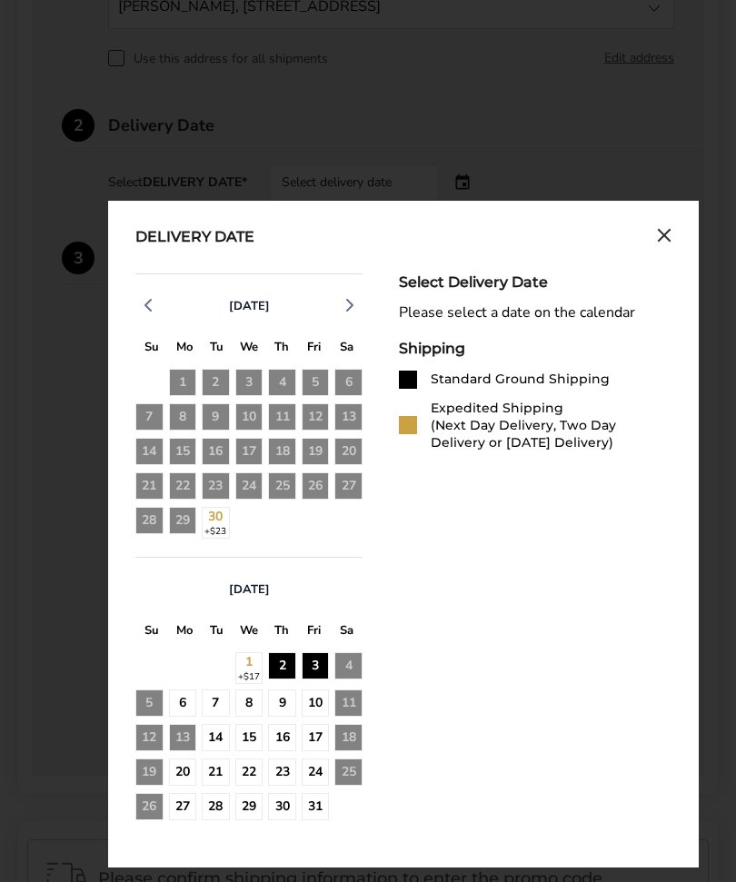
click at [311, 636] on div "3" at bounding box center [316, 667] width 28 height 28
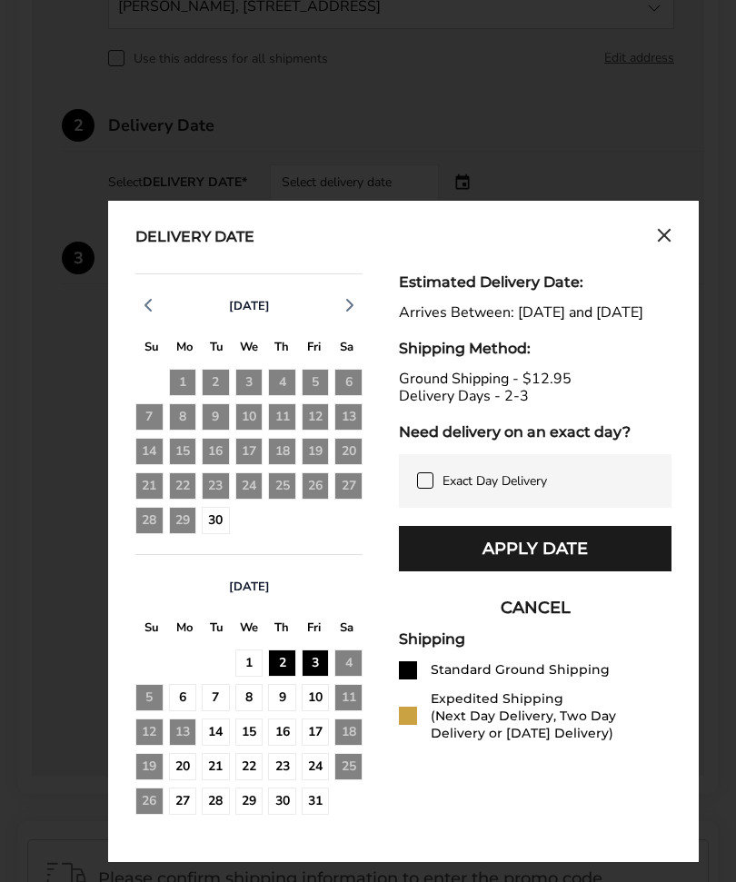
click at [633, 570] on button "Apply Date" at bounding box center [535, 548] width 273 height 45
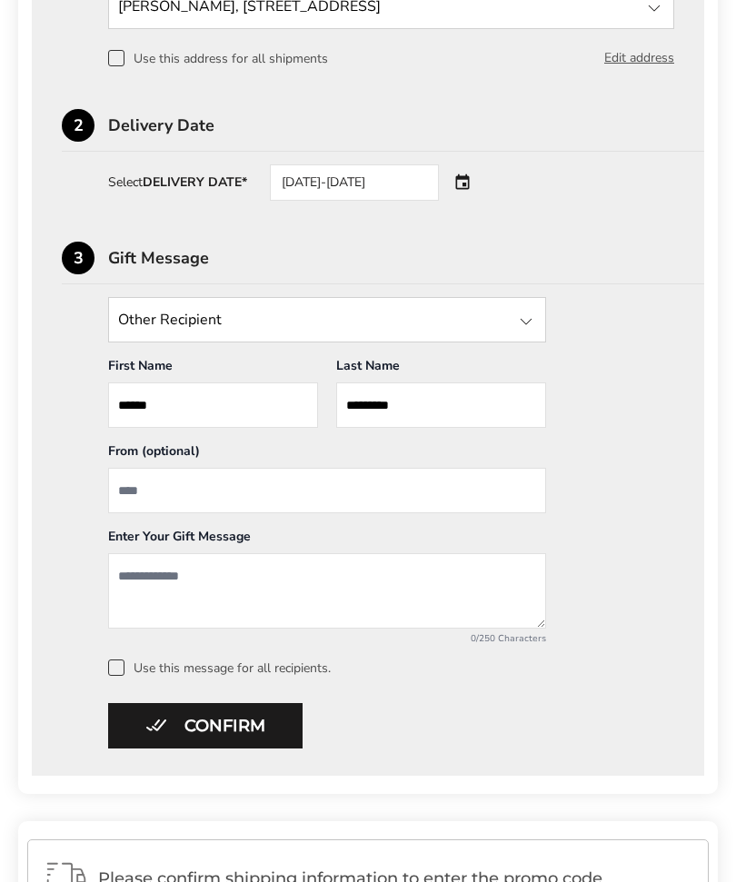
click at [227, 496] on input "From" at bounding box center [327, 490] width 438 height 45
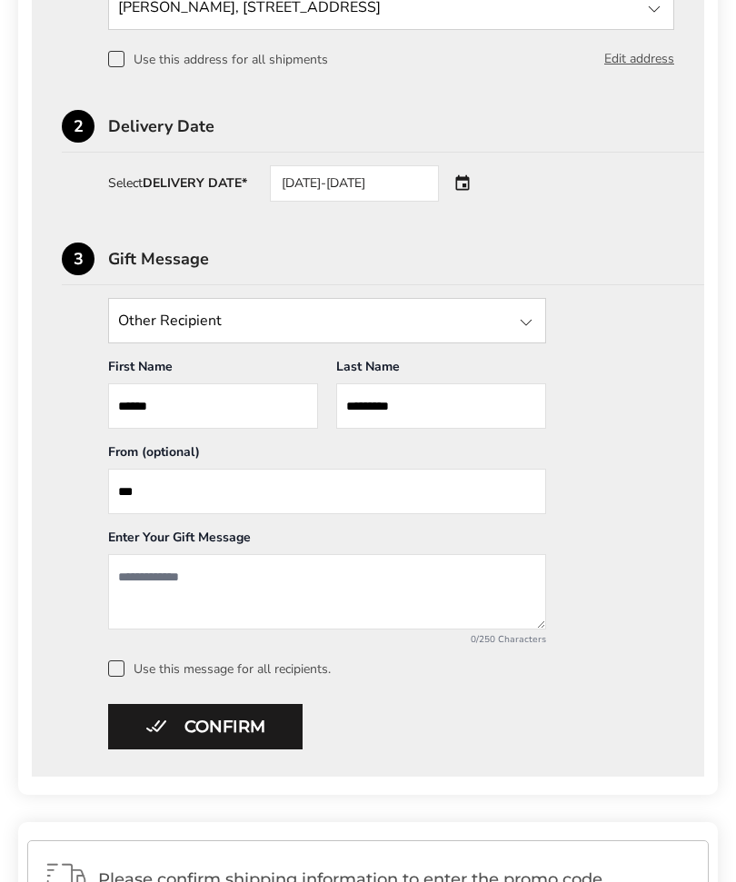
type input "***"
click at [258, 577] on textarea "Add a message" at bounding box center [327, 591] width 438 height 75
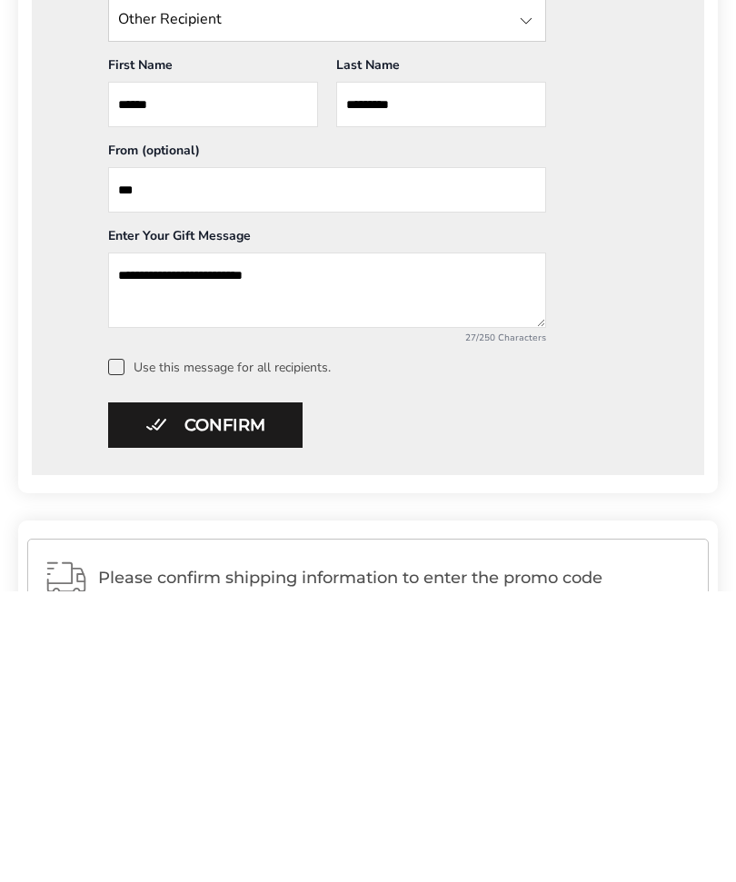
type textarea "**********"
click at [252, 636] on button "Confirm" at bounding box center [205, 716] width 194 height 45
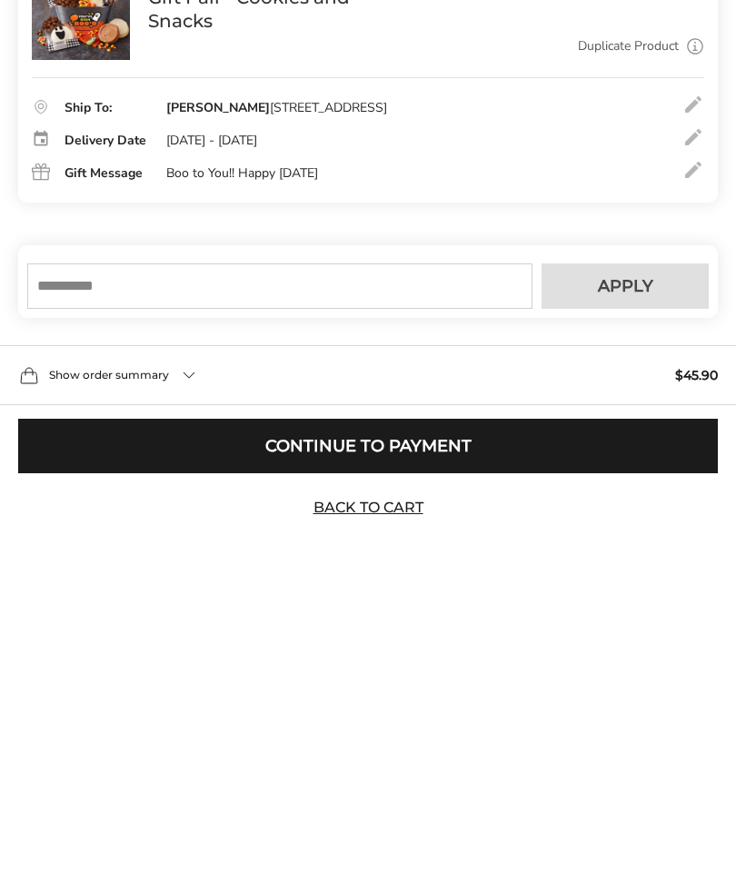
scroll to position [125, 0]
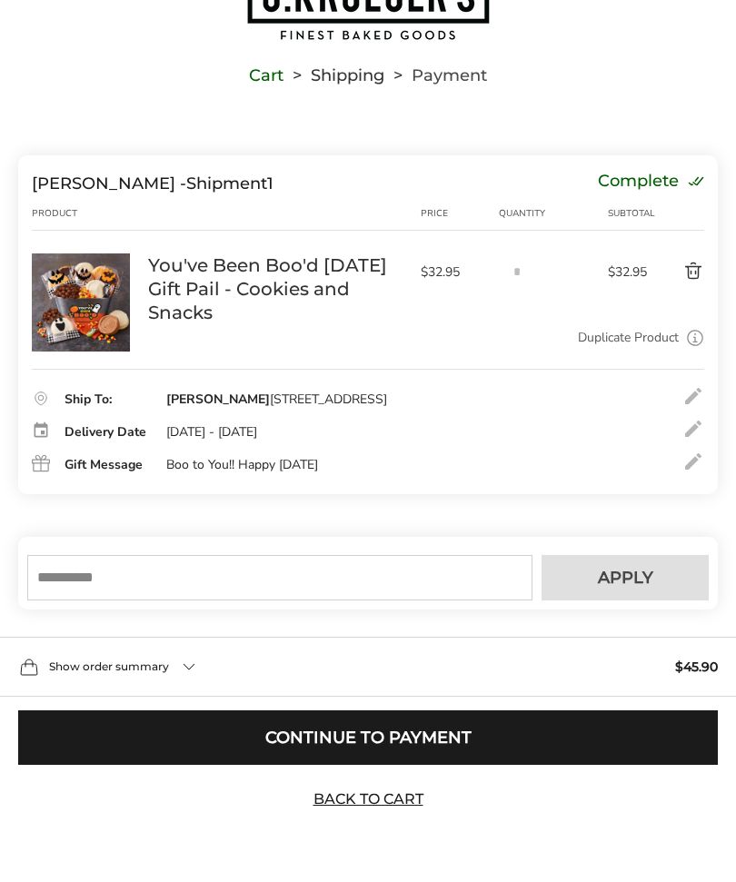
click at [160, 585] on input "text" at bounding box center [279, 577] width 505 height 45
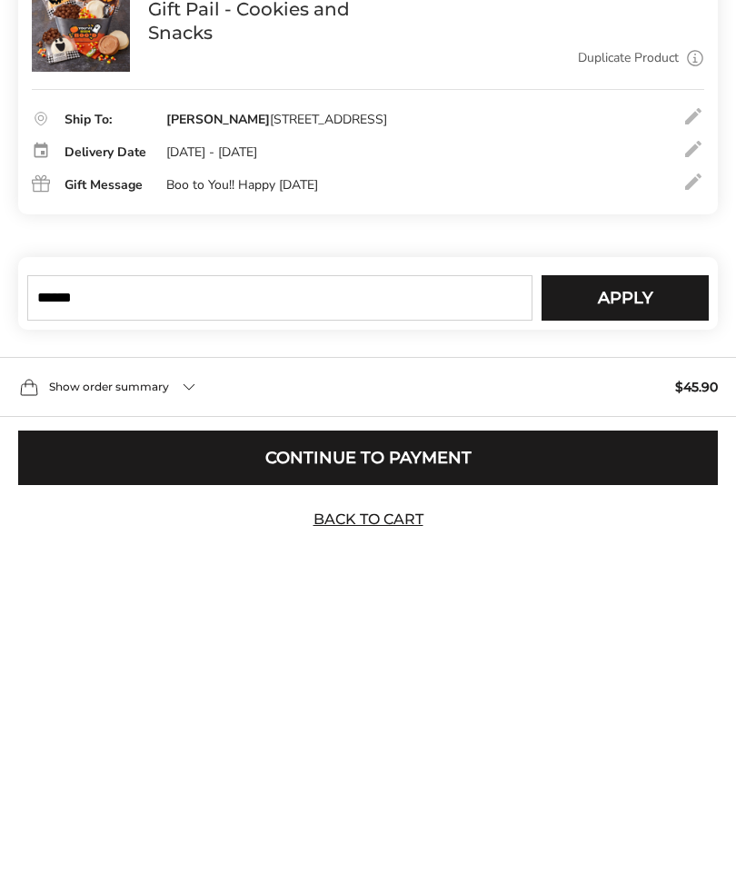
type input "******"
click at [634, 555] on button "Apply" at bounding box center [625, 577] width 167 height 45
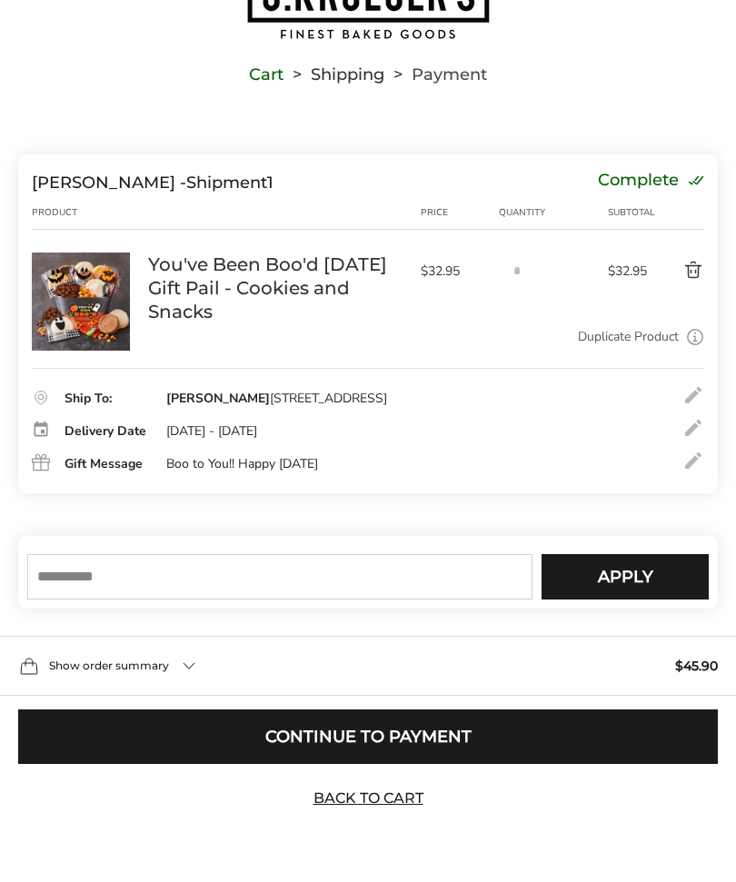
scroll to position [126, 0]
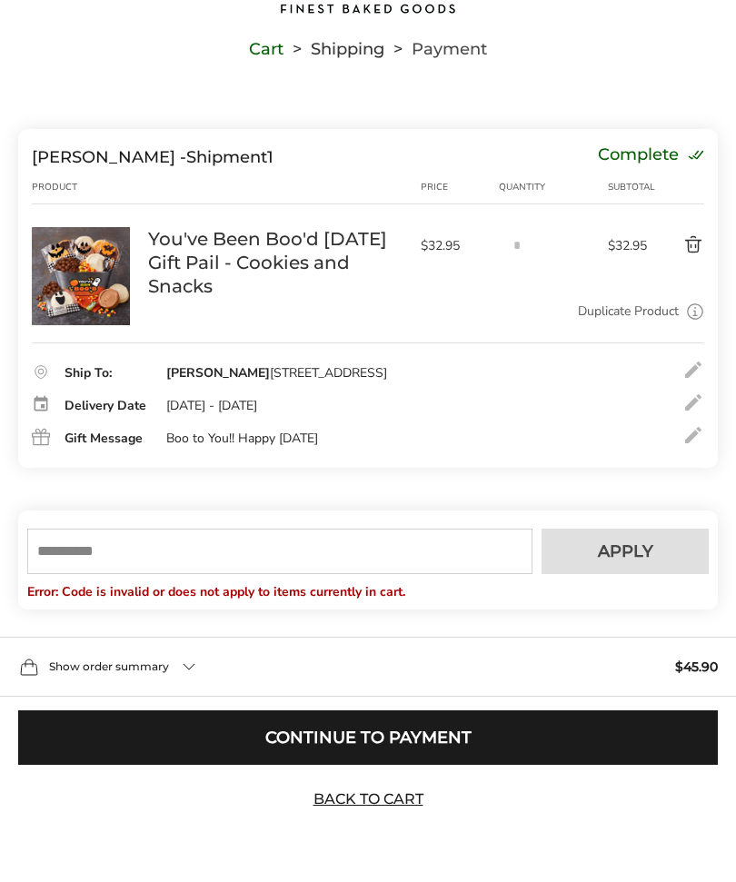
click at [161, 574] on input "text" at bounding box center [279, 551] width 505 height 45
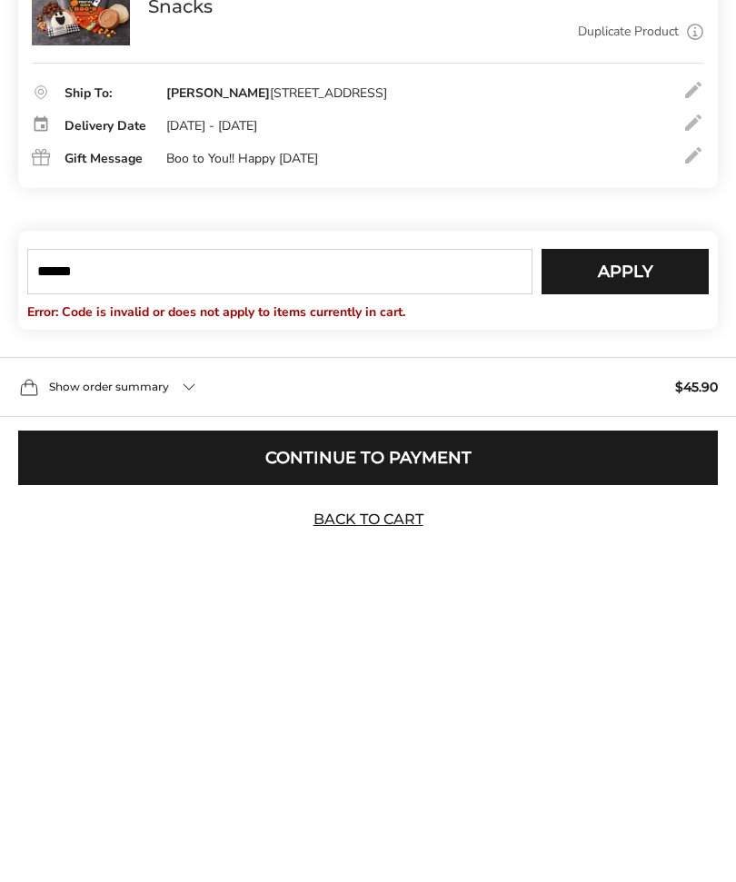
type input "******"
click at [650, 543] on span "Apply" at bounding box center [625, 551] width 55 height 16
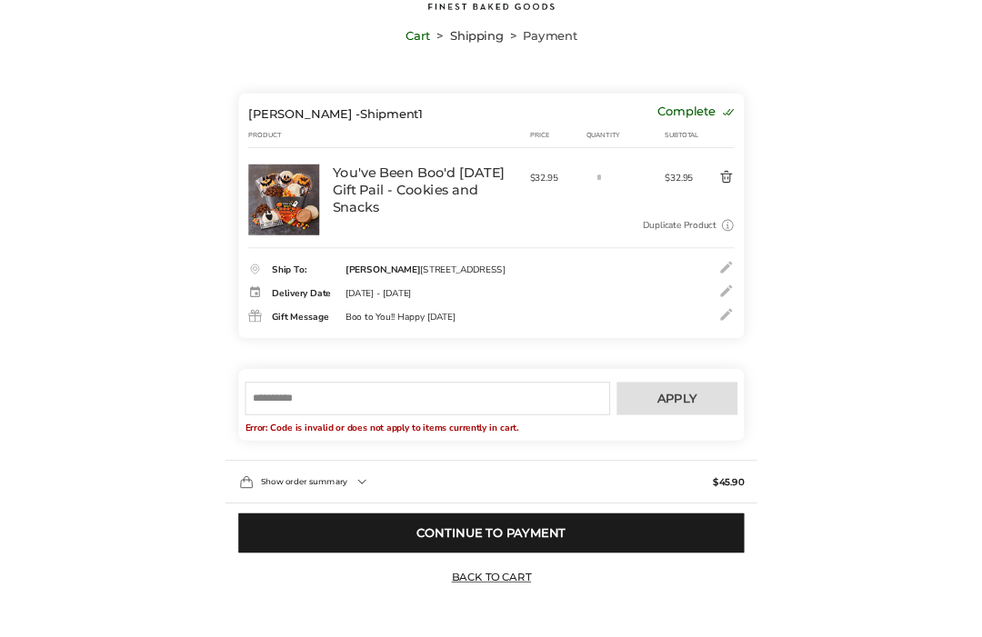
scroll to position [397, 0]
